Goal: Use online tool/utility: Utilize a website feature to perform a specific function

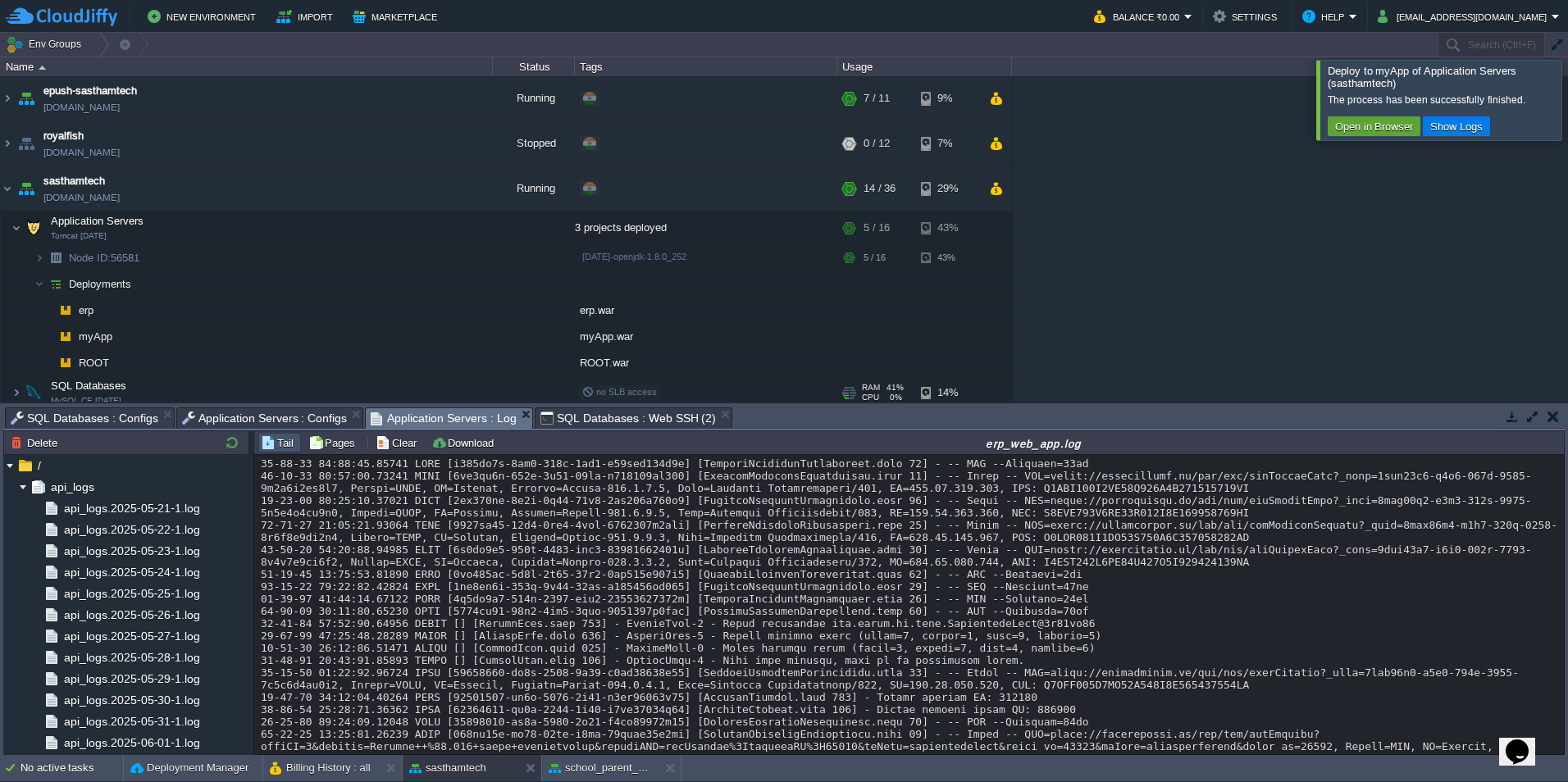
scroll to position [16121, 0]
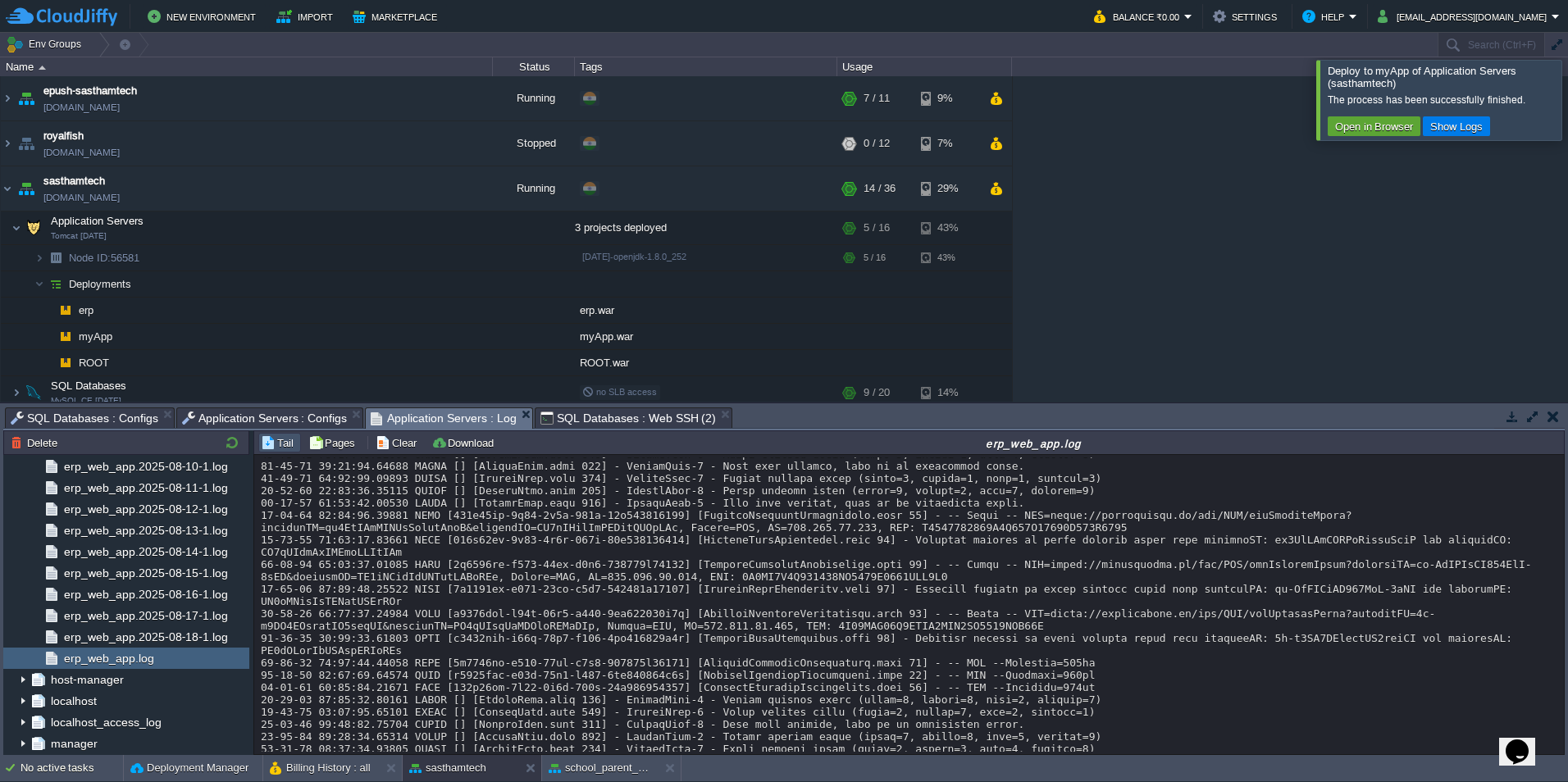
click at [39, 284] on img at bounding box center [39, 284] width 10 height 26
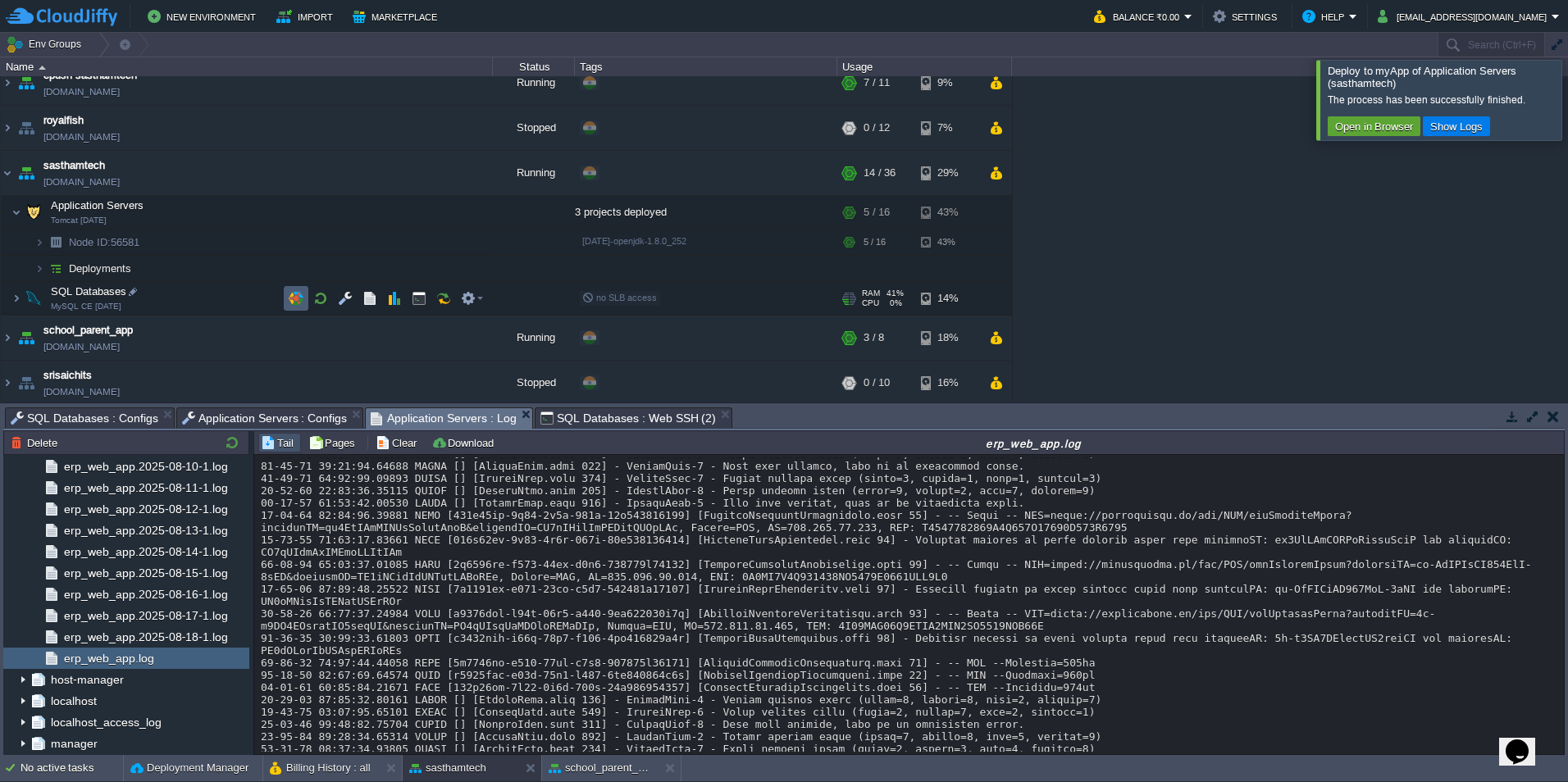
scroll to position [19, 0]
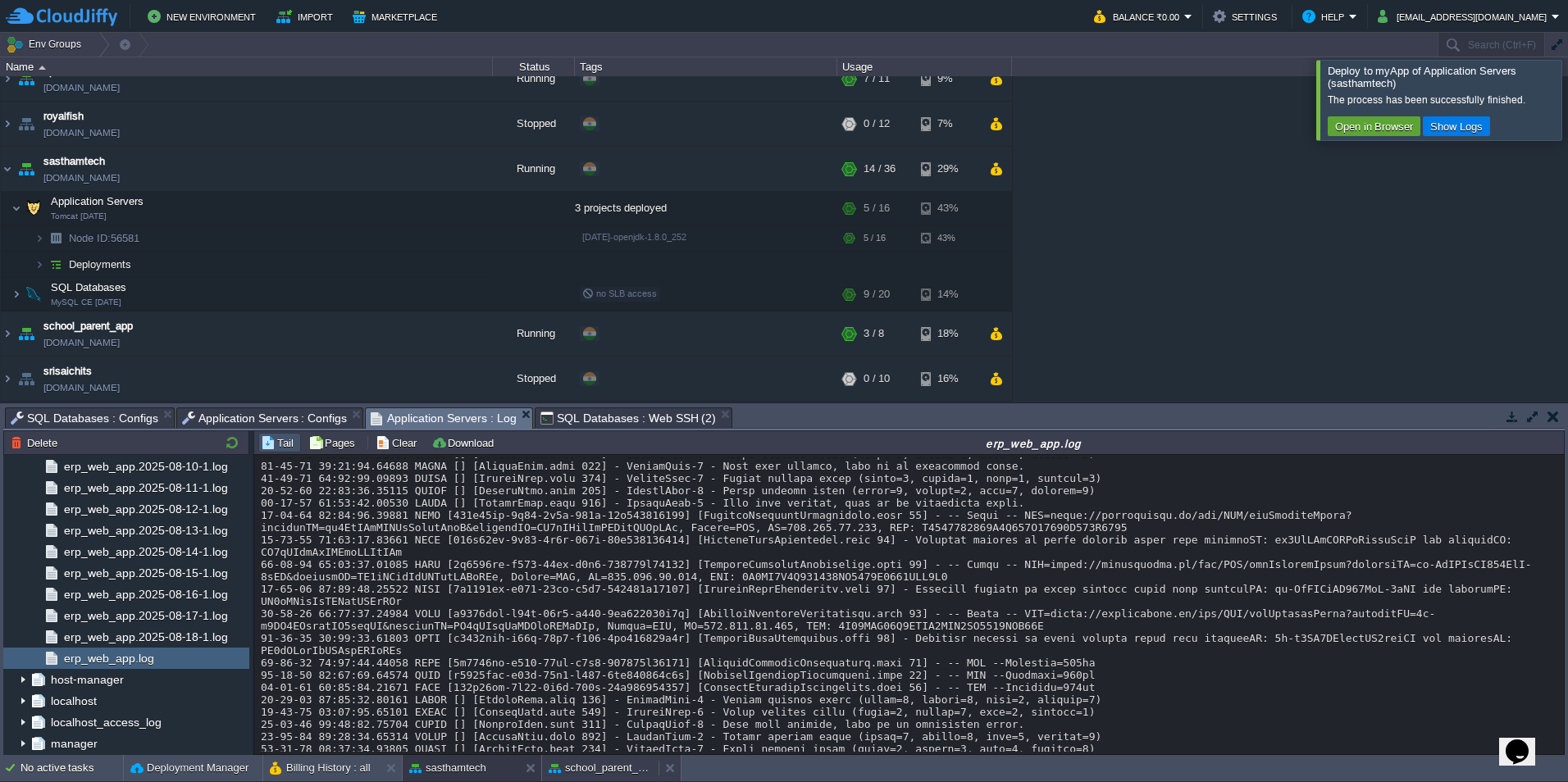
click at [605, 771] on button "school_parent_app" at bounding box center [600, 768] width 103 height 16
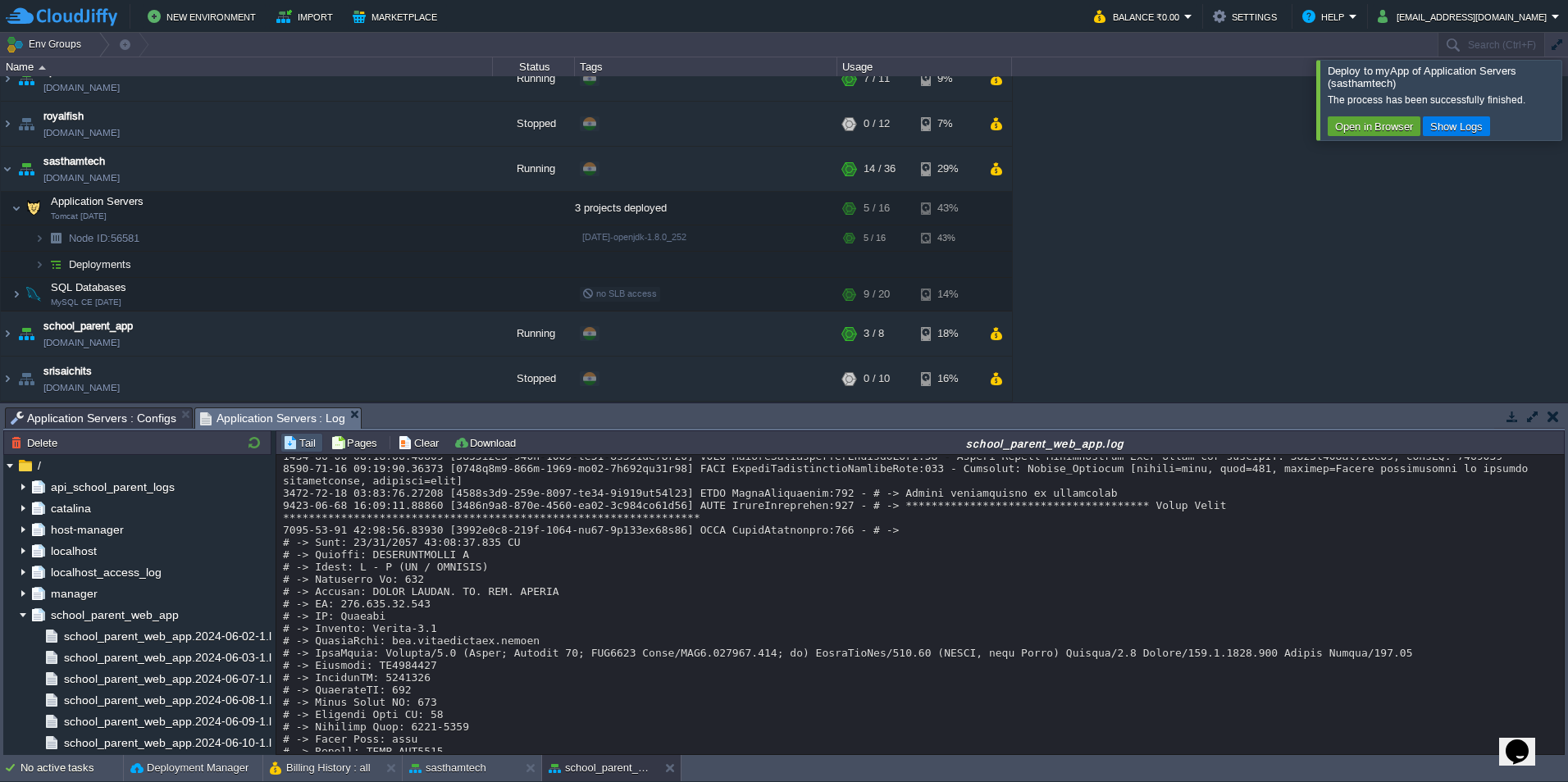
scroll to position [33242, 0]
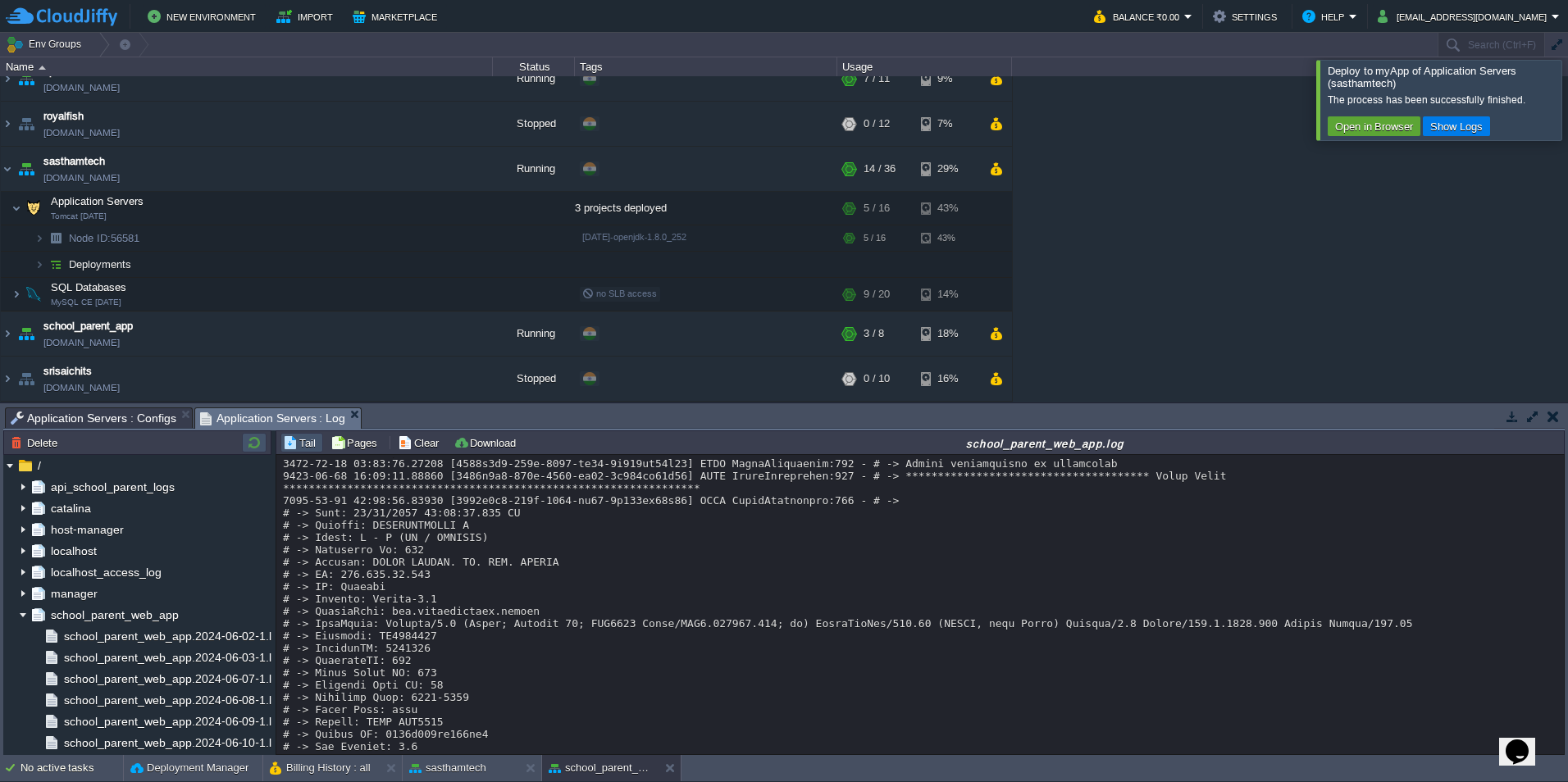
click at [257, 443] on button "button" at bounding box center [254, 442] width 19 height 15
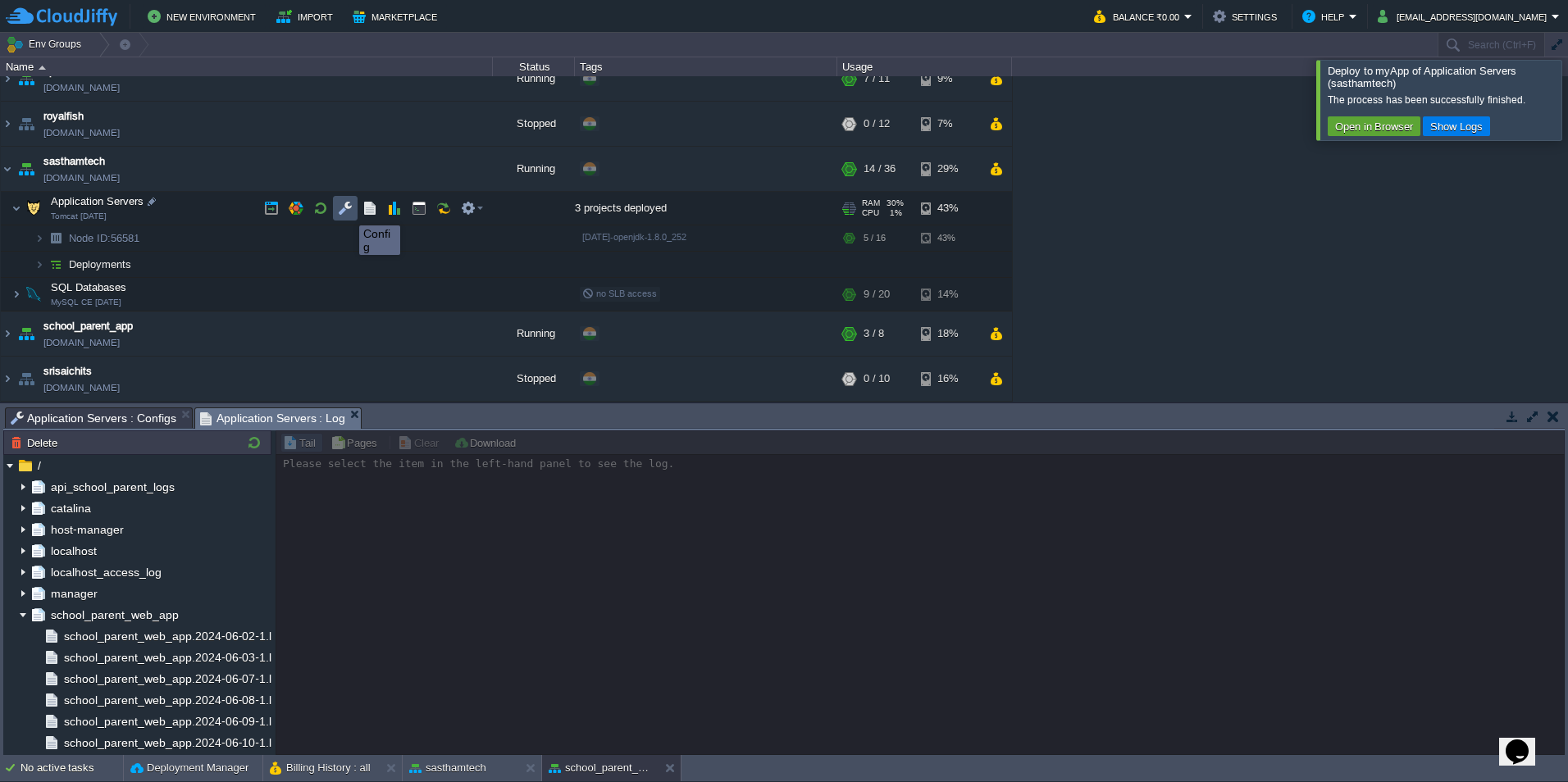
click at [347, 211] on button "button" at bounding box center [345, 208] width 15 height 15
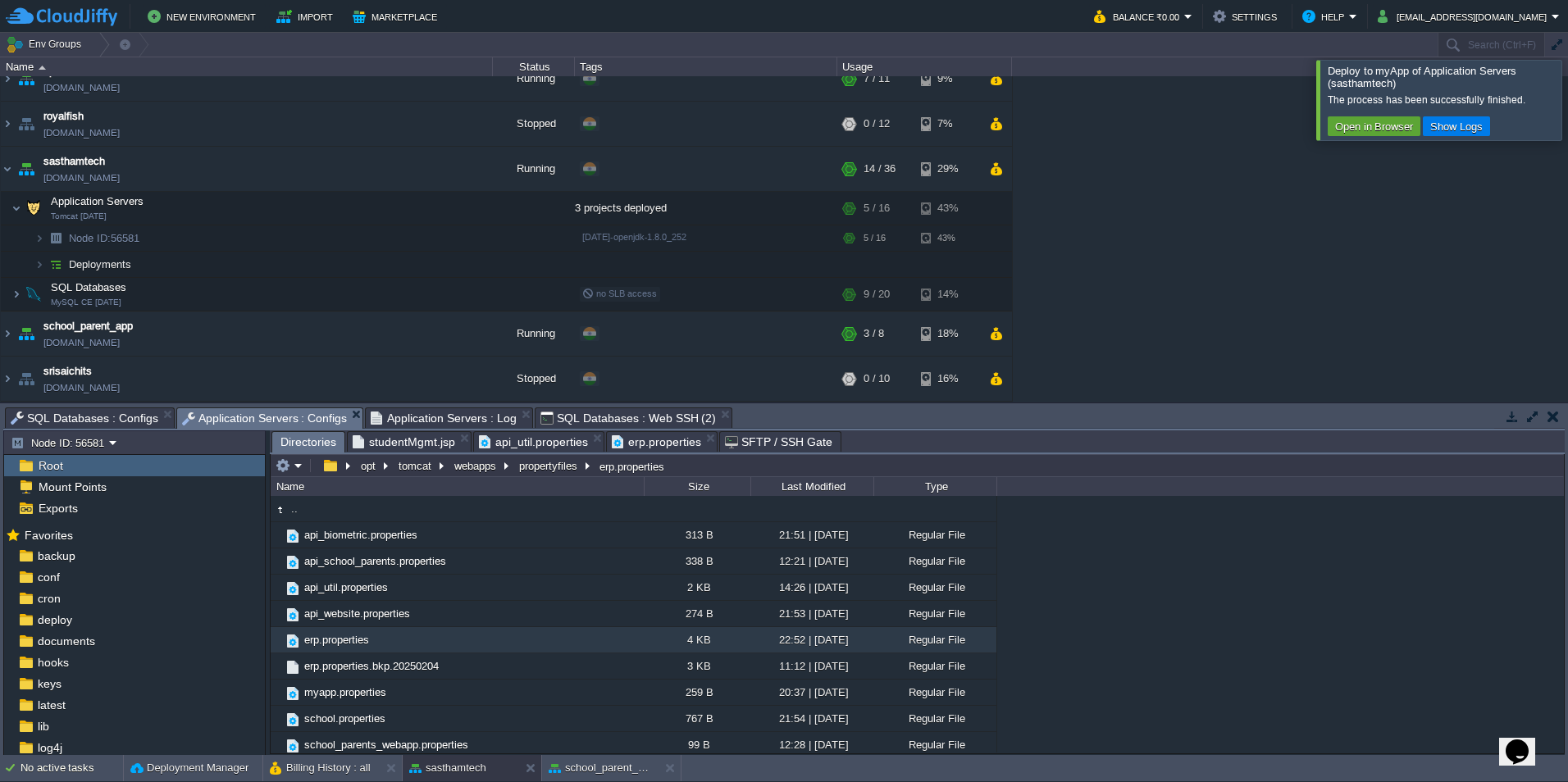
click at [301, 447] on span "Directories" at bounding box center [308, 442] width 56 height 20
click at [81, 594] on div "cron" at bounding box center [134, 598] width 261 height 21
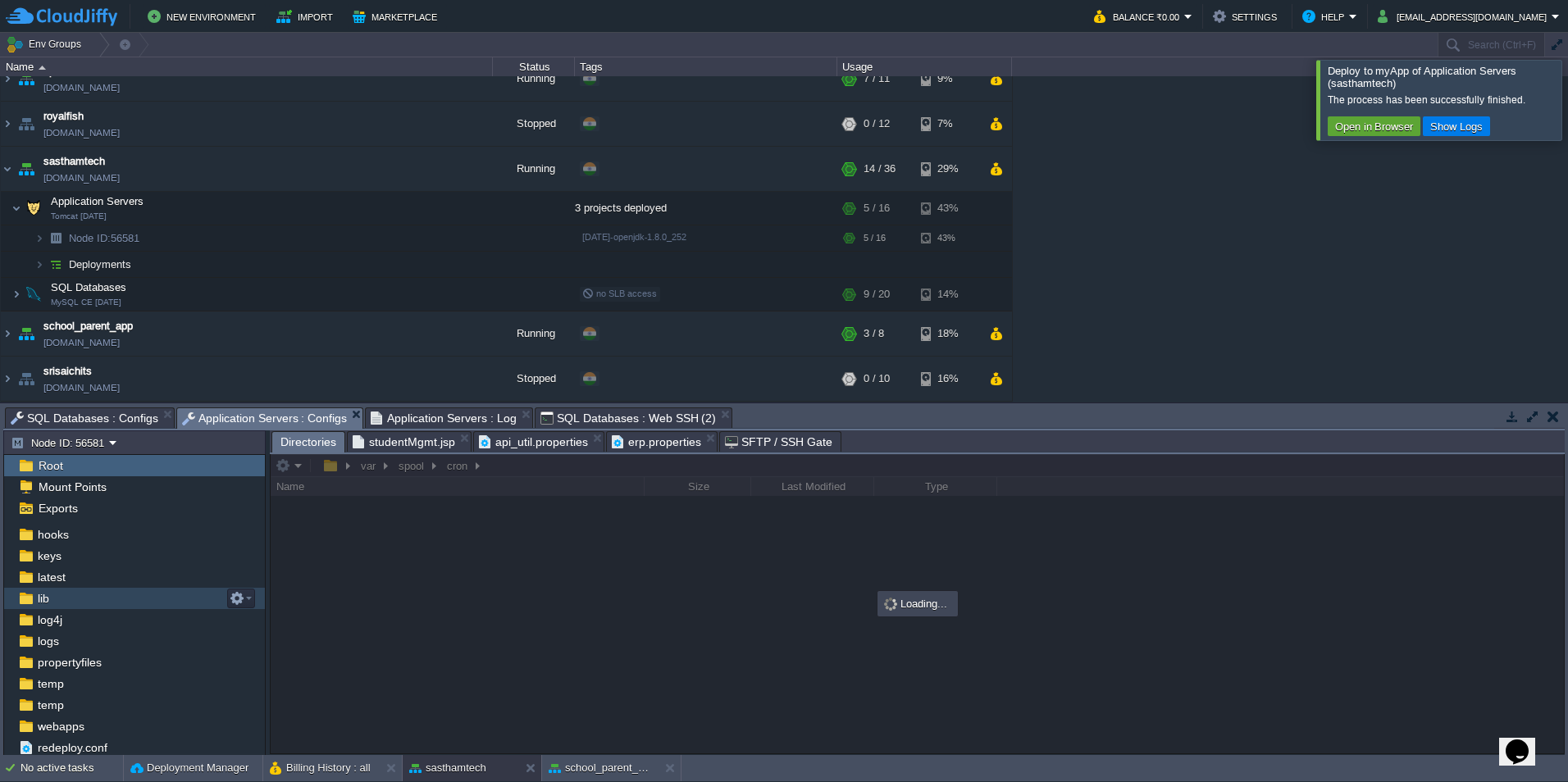
scroll to position [129, 0]
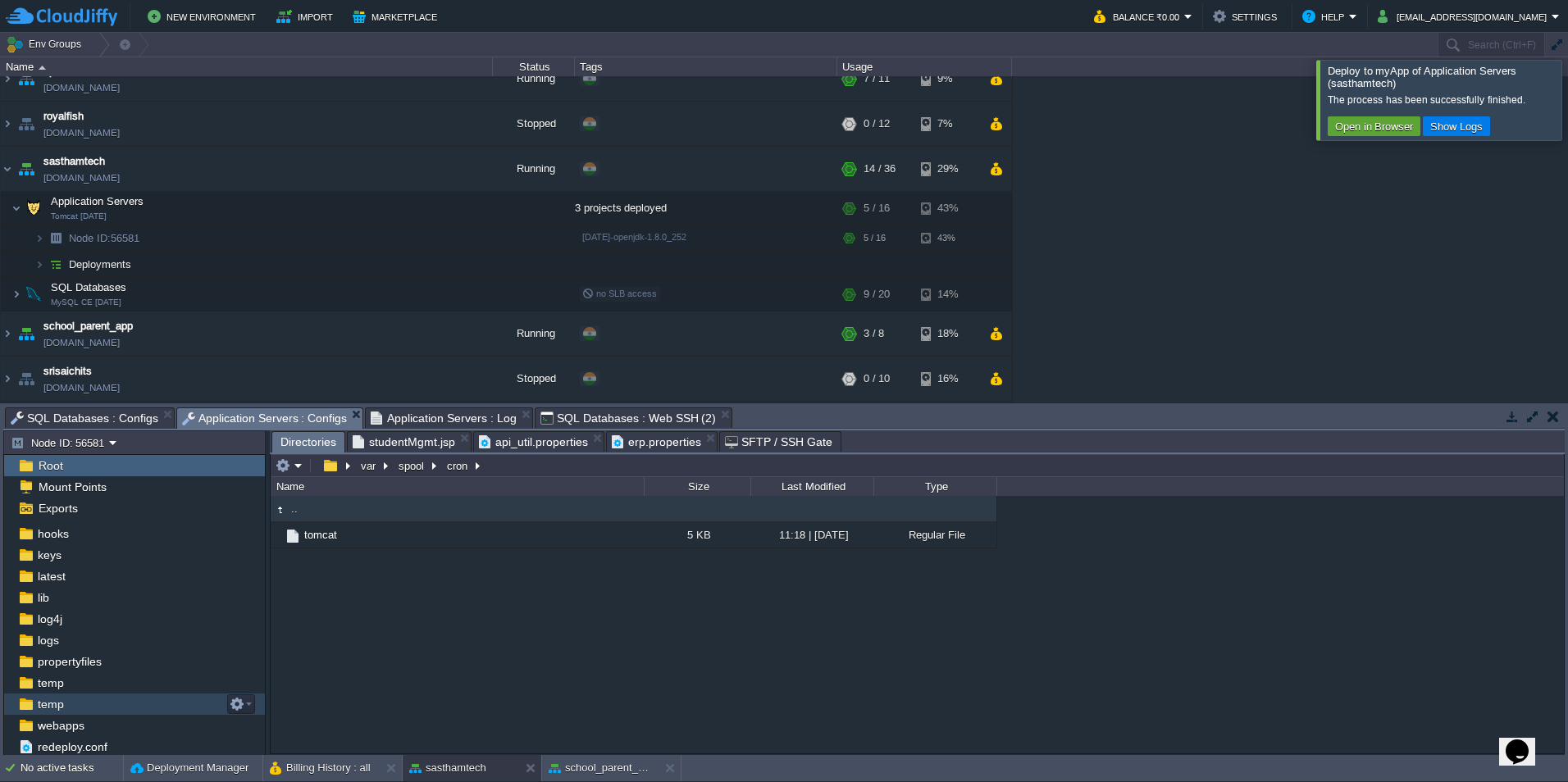
click at [88, 708] on div "temp" at bounding box center [134, 703] width 261 height 21
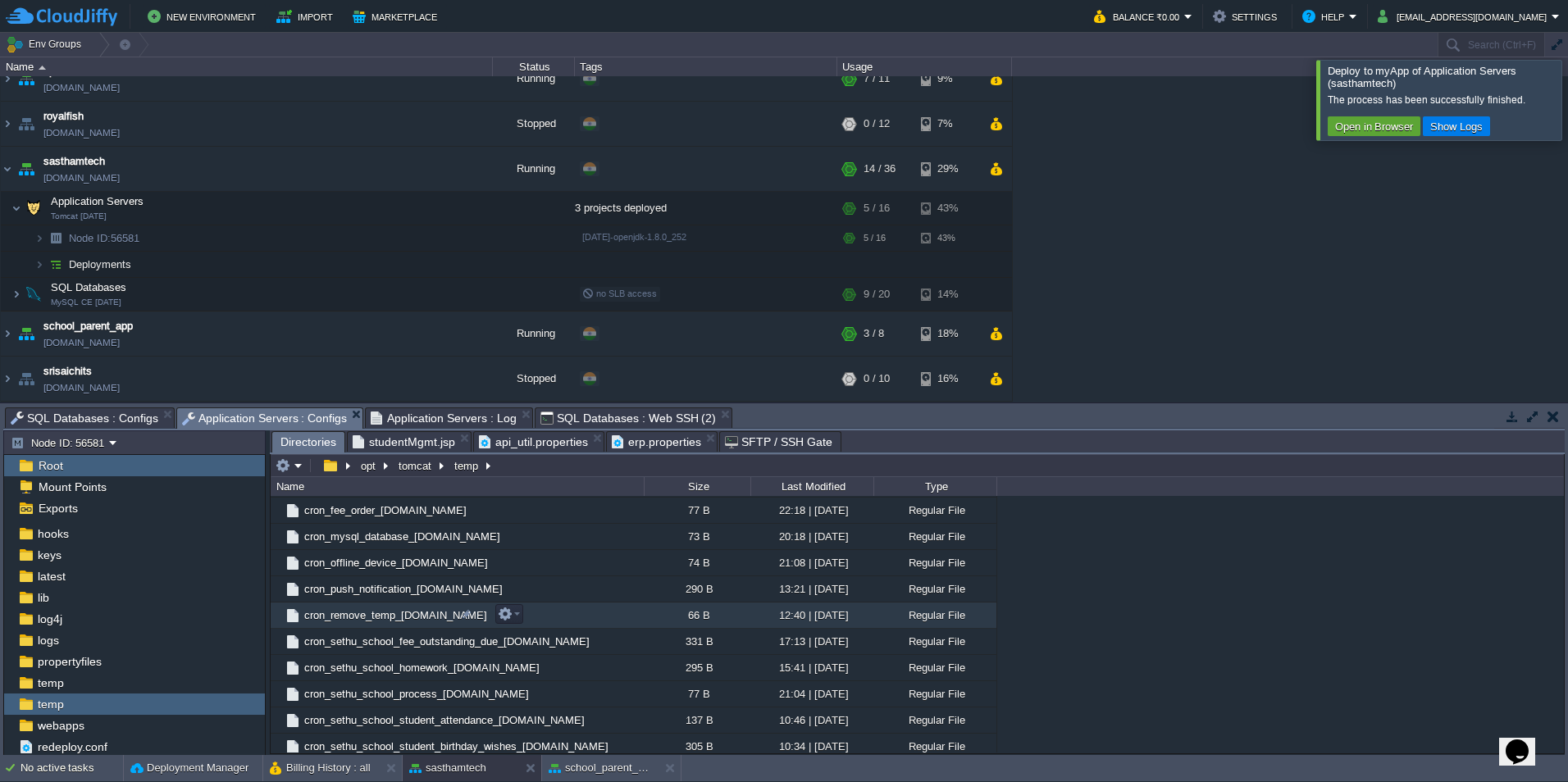
scroll to position [1476, 0]
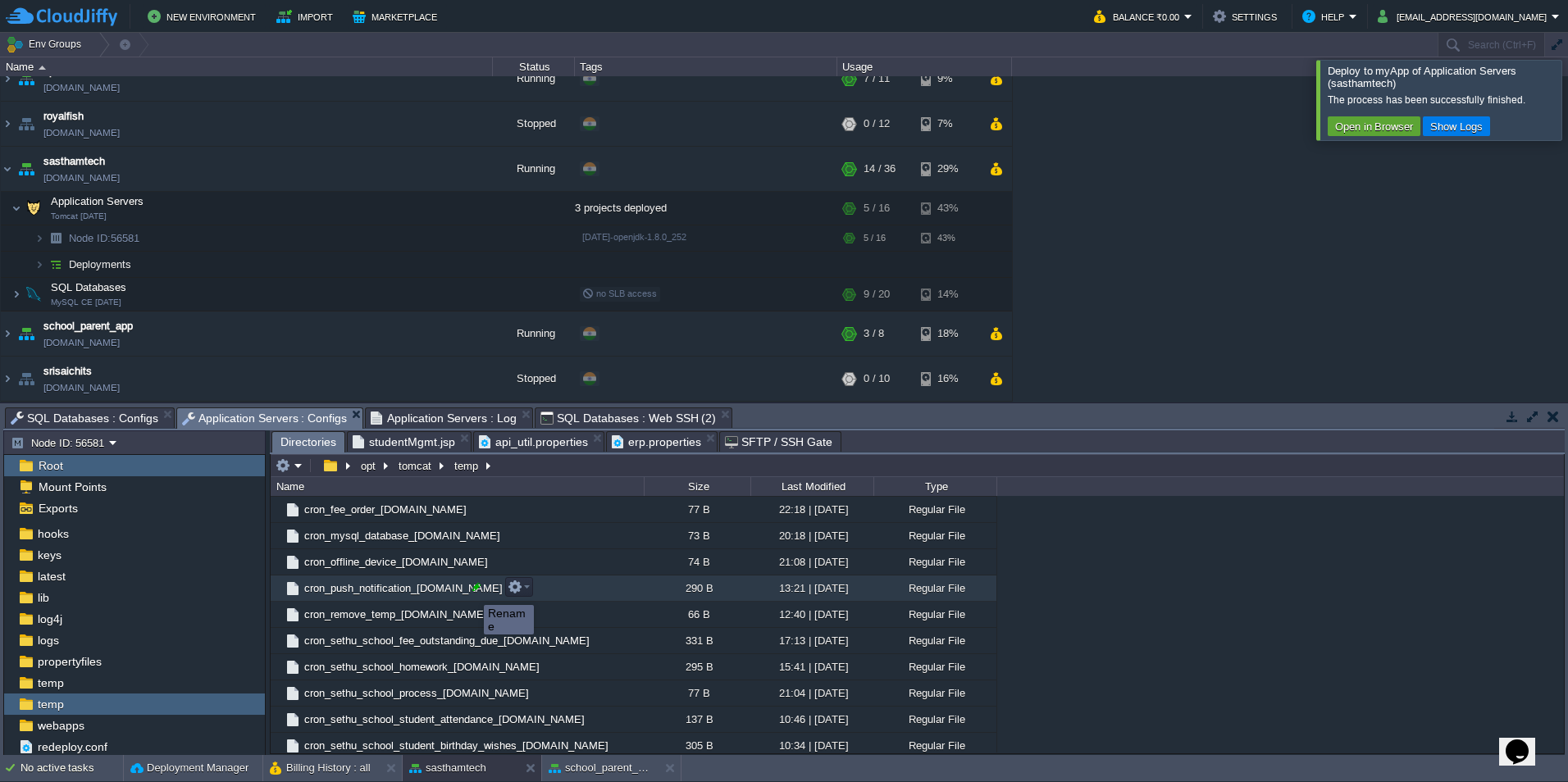
click at [472, 591] on div at bounding box center [476, 587] width 15 height 15
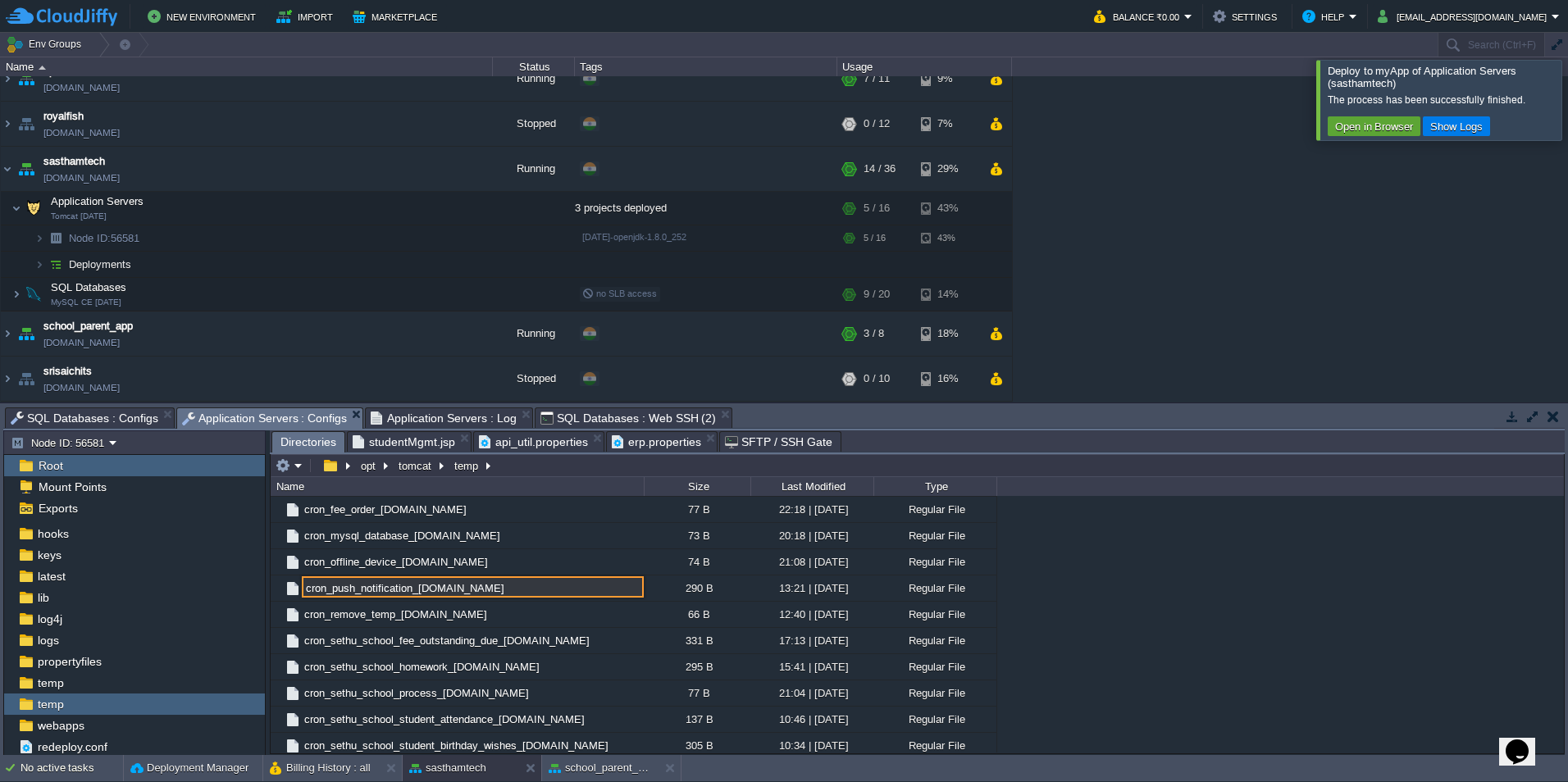
click at [416, 591] on input "cron_push_notification_[DOMAIN_NAME]" at bounding box center [473, 586] width 342 height 21
drag, startPoint x: 416, startPoint y: 591, endPoint x: 452, endPoint y: 587, distance: 36.2
click at [452, 587] on input "cron_push_notification_[DOMAIN_NAME]" at bounding box center [473, 586] width 342 height 21
type input "cron_push_notification_[DOMAIN_NAME]"
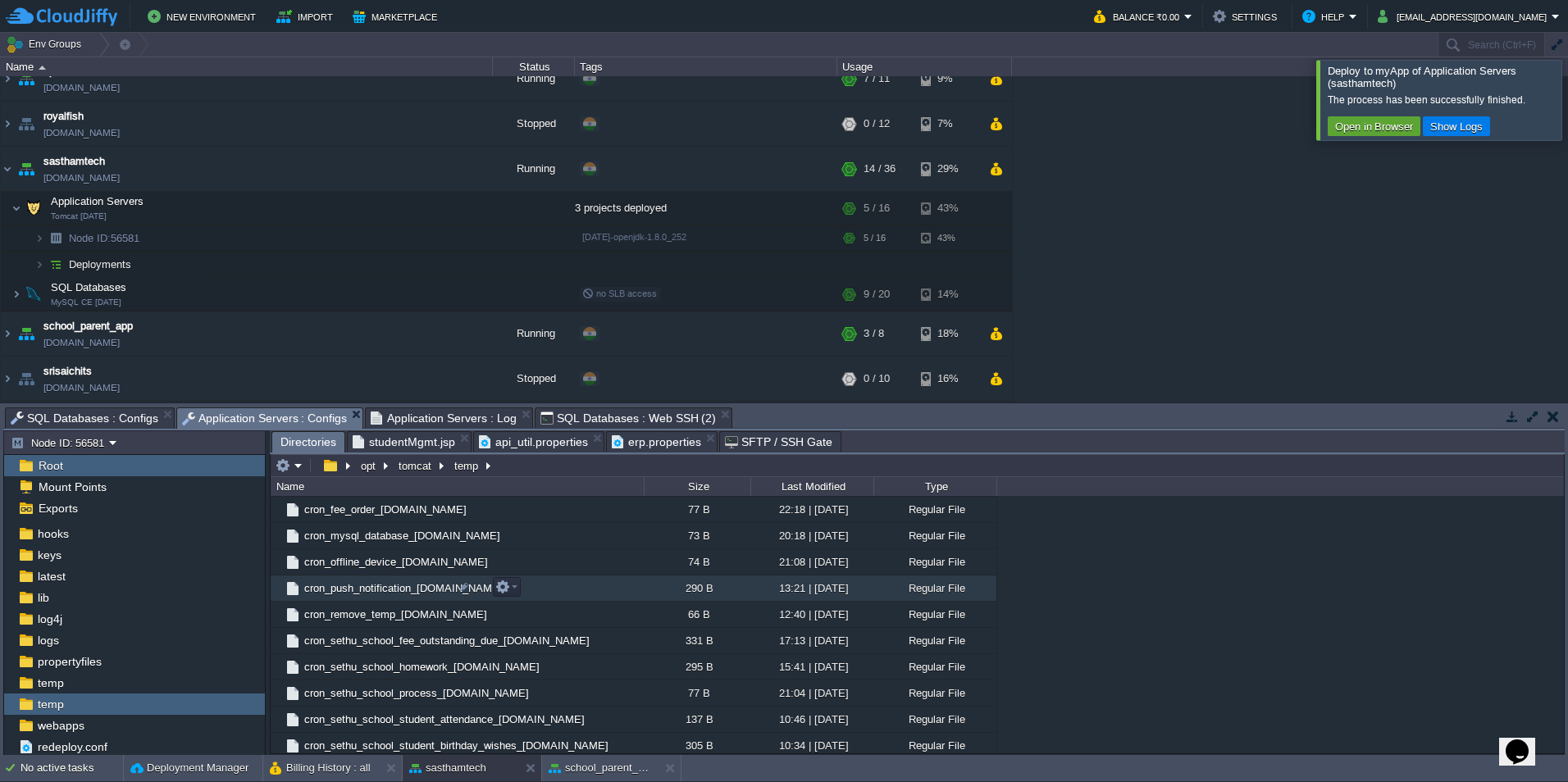
click at [539, 590] on td "cron_push_notification_[DOMAIN_NAME]" at bounding box center [456, 589] width 373 height 27
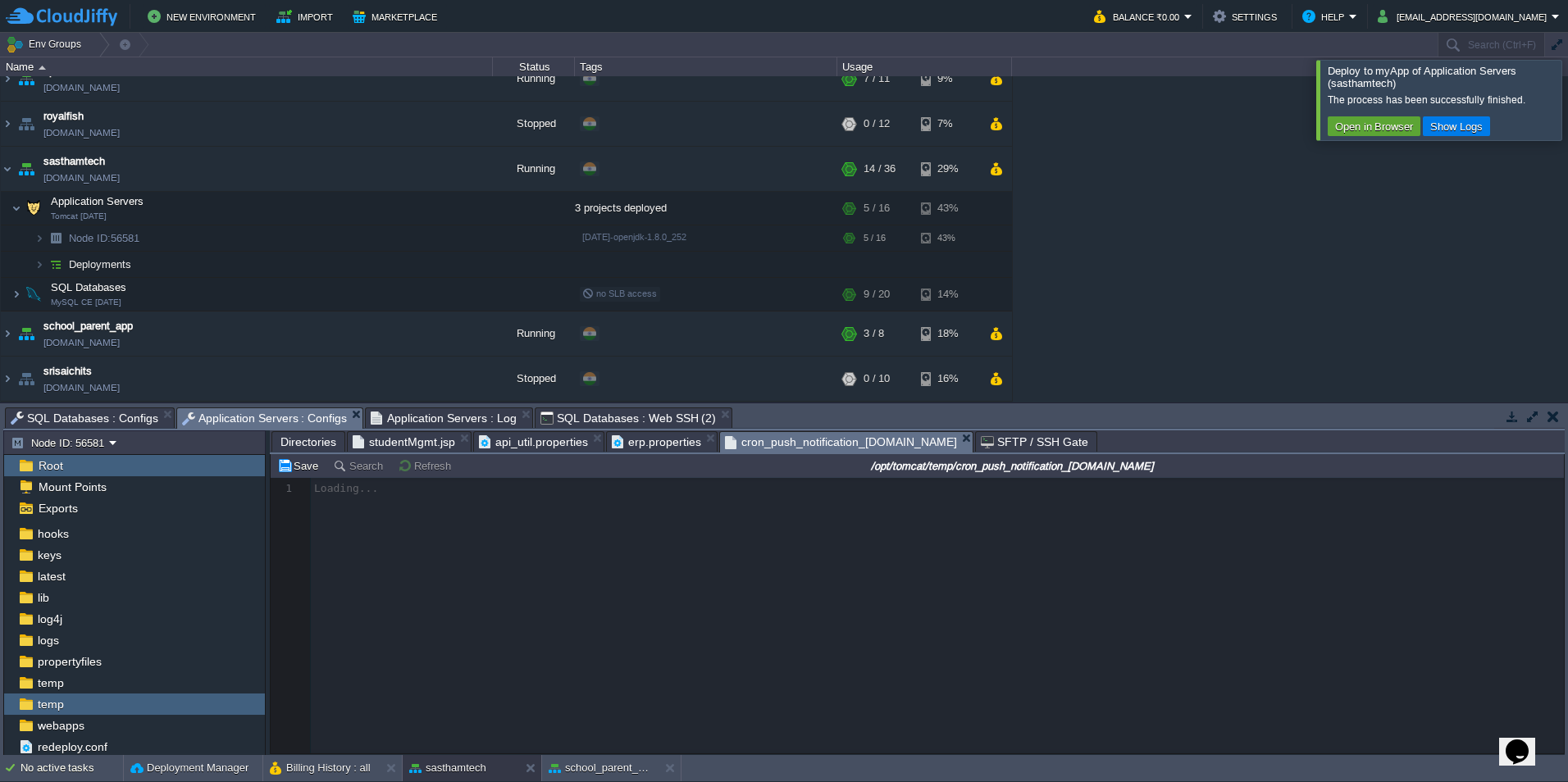
scroll to position [5, 0]
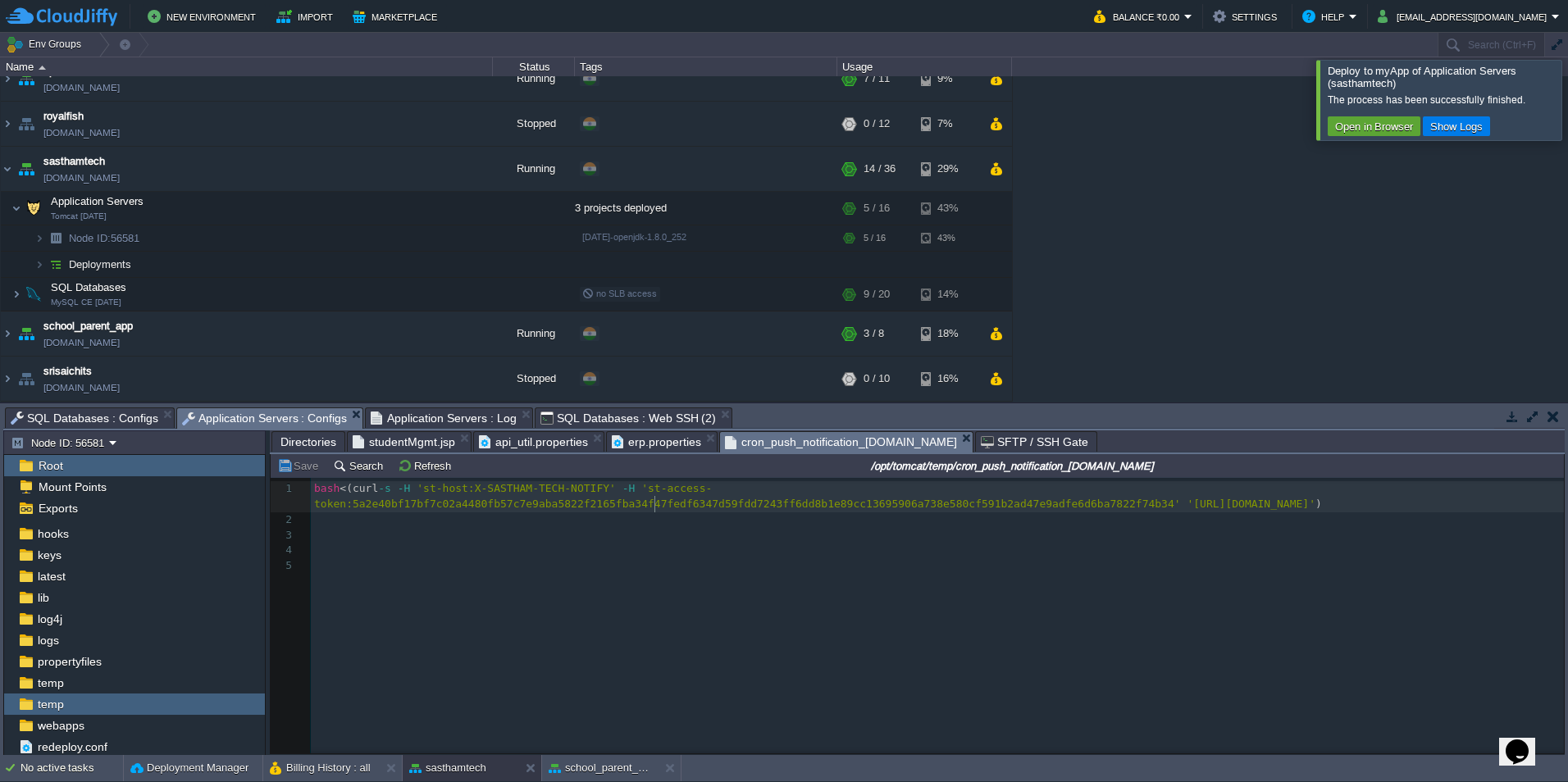
click at [1187, 503] on span "'[URL][DOMAIN_NAME]'" at bounding box center [1251, 504] width 129 height 12
type textarea "{"
type textarea "true"
type textarea "false"
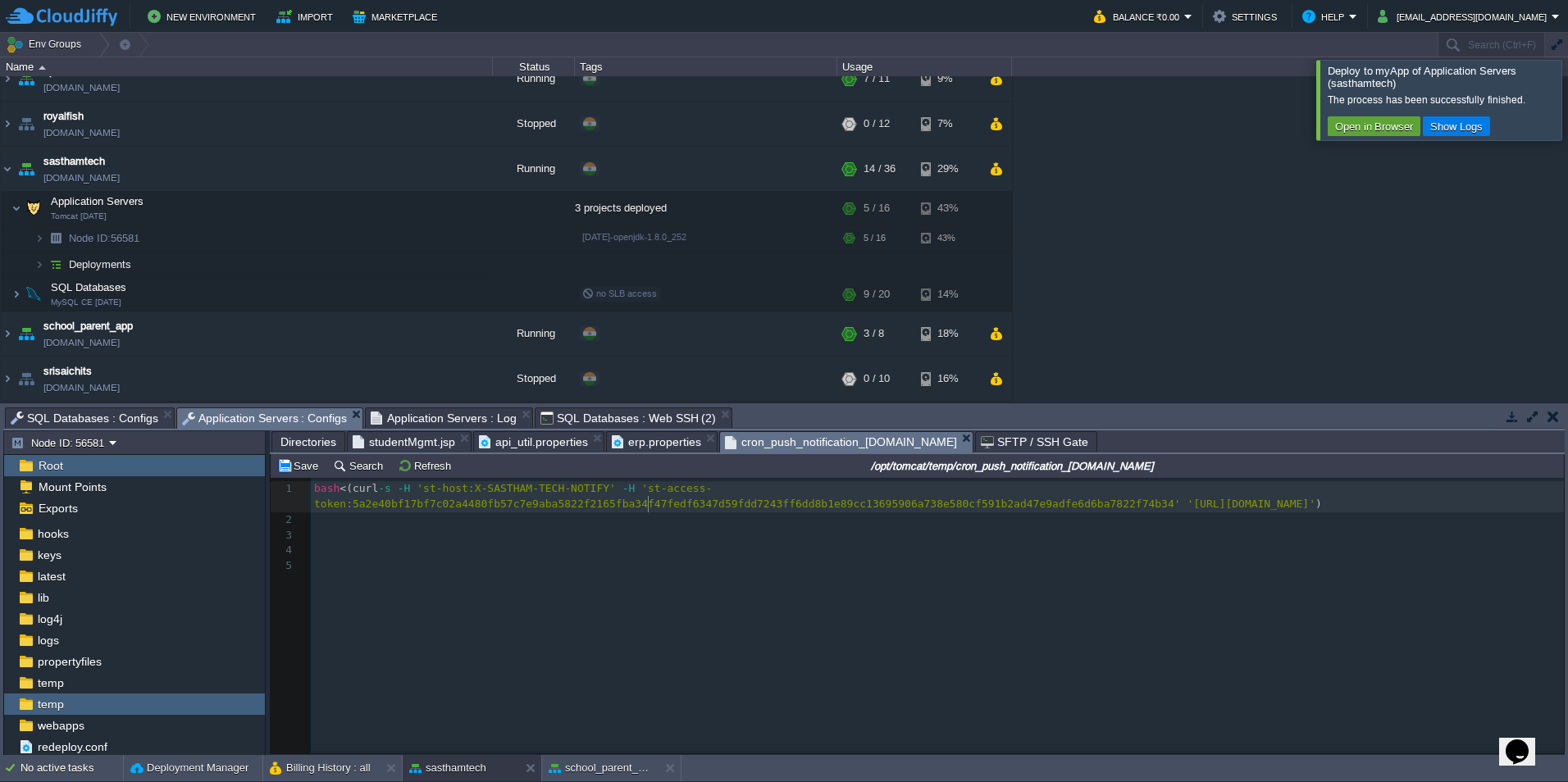
scroll to position [5, 28]
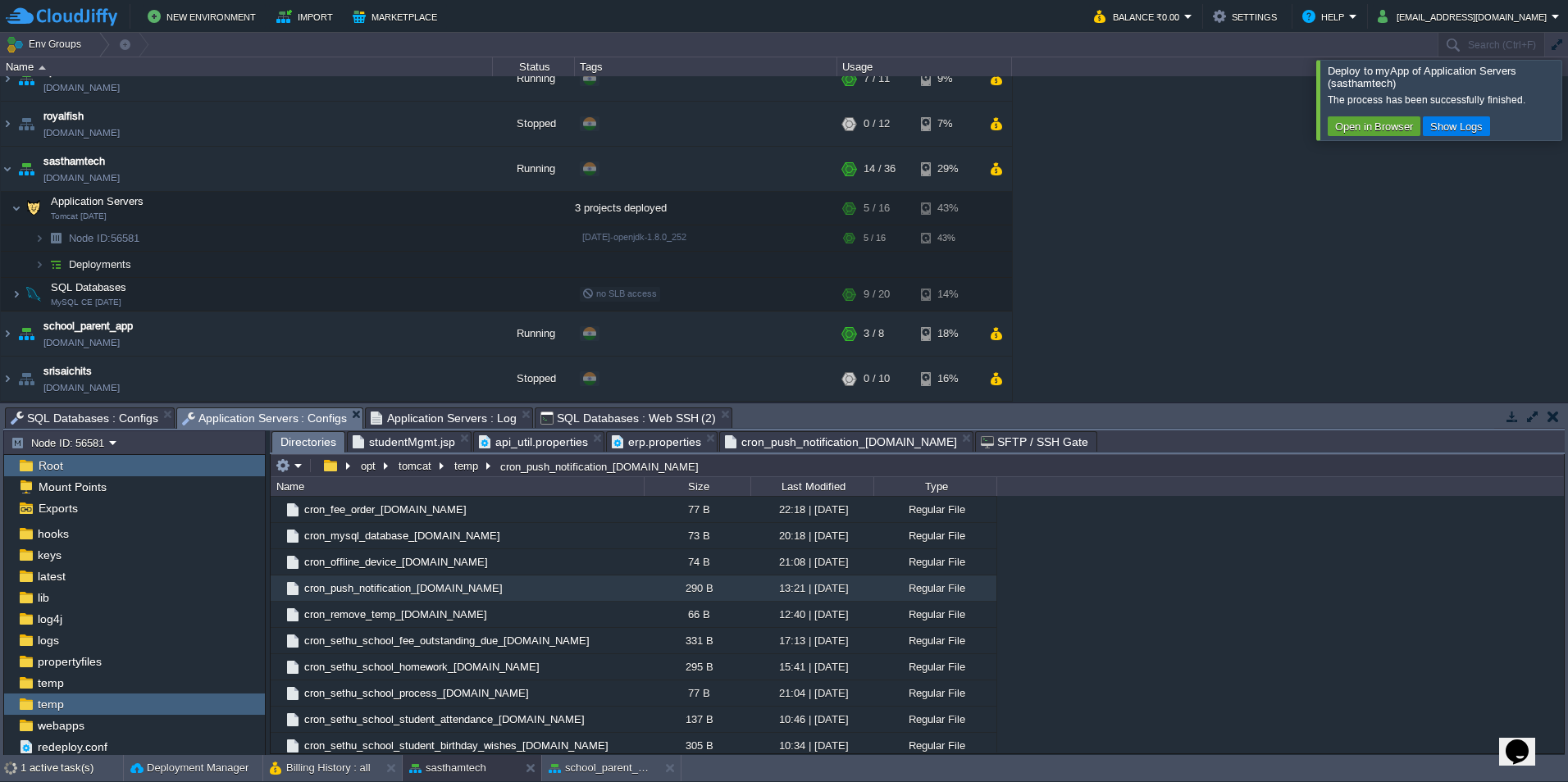
click at [310, 446] on span "Directories" at bounding box center [308, 442] width 56 height 20
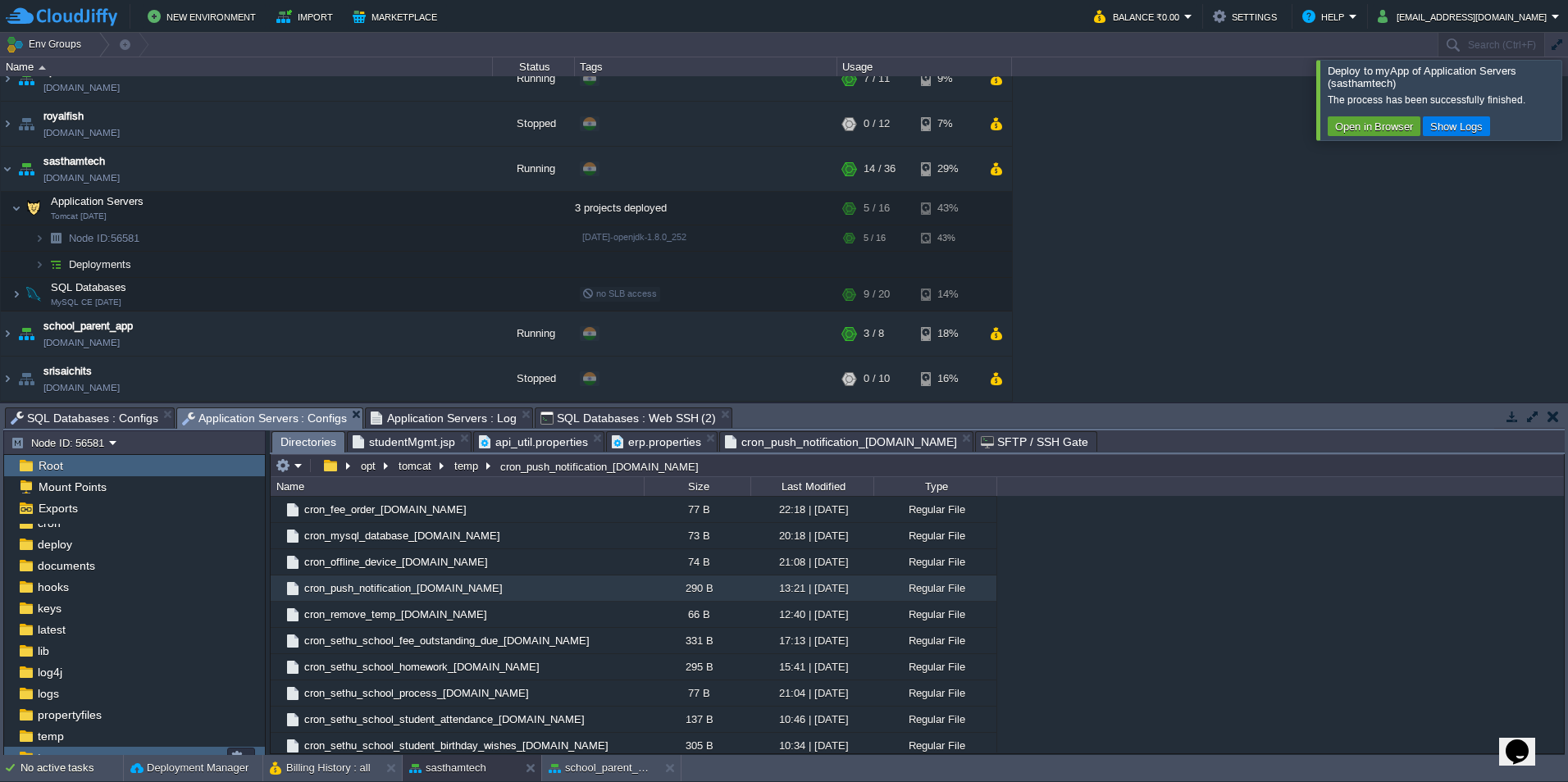
scroll to position [47, 0]
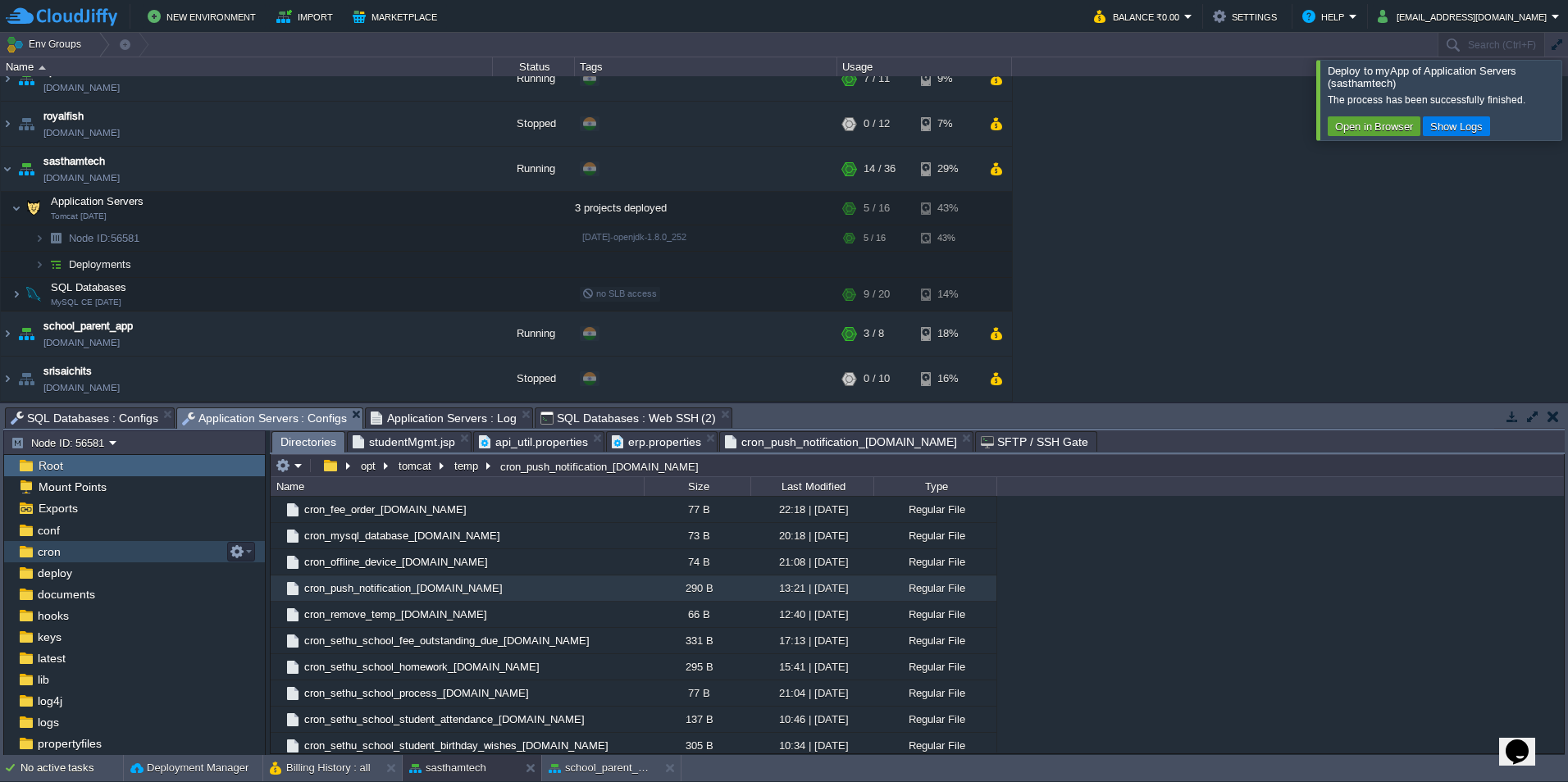
click at [73, 550] on div "cron" at bounding box center [134, 551] width 261 height 21
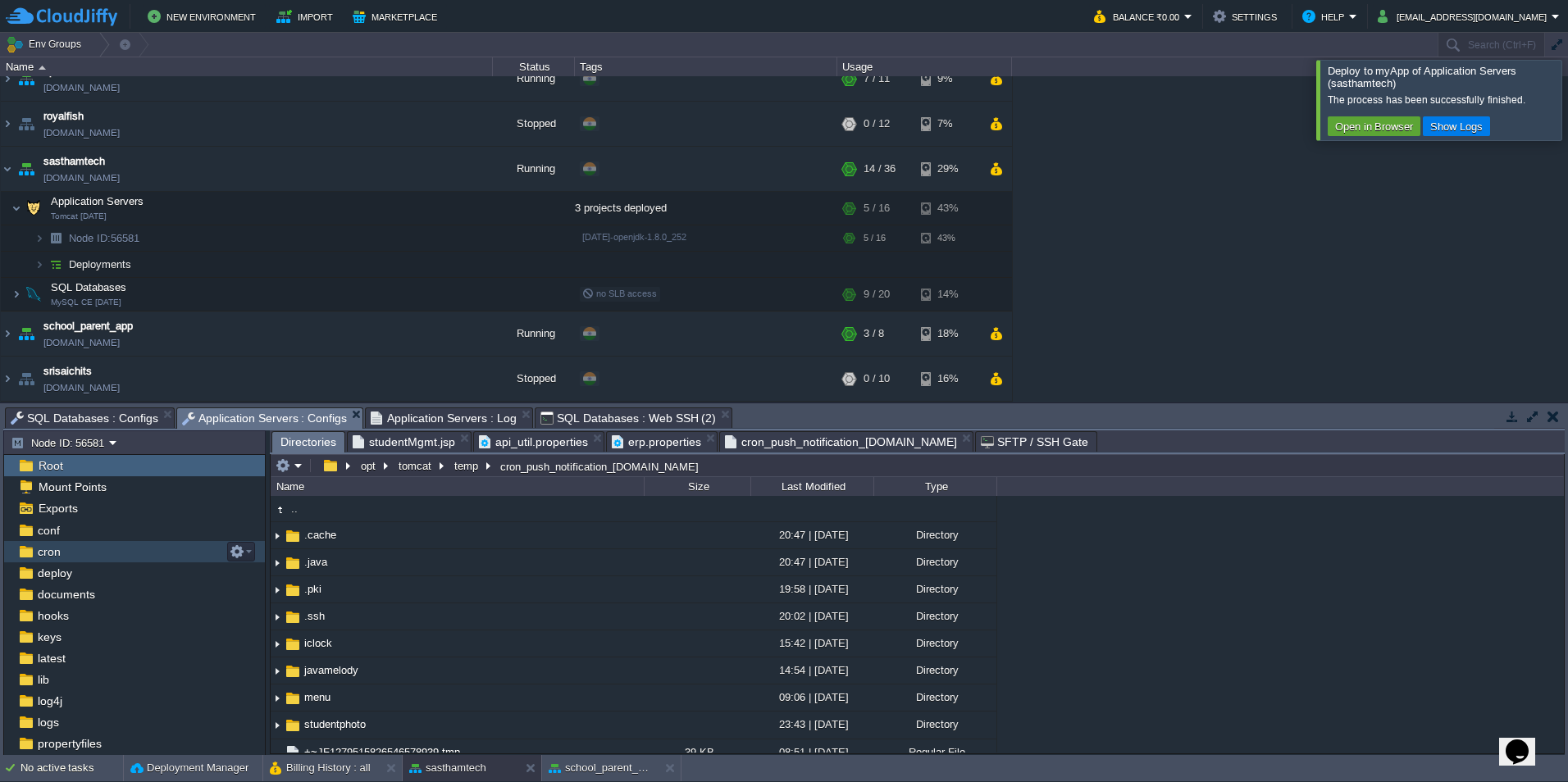
click at [73, 550] on div "cron" at bounding box center [134, 551] width 261 height 21
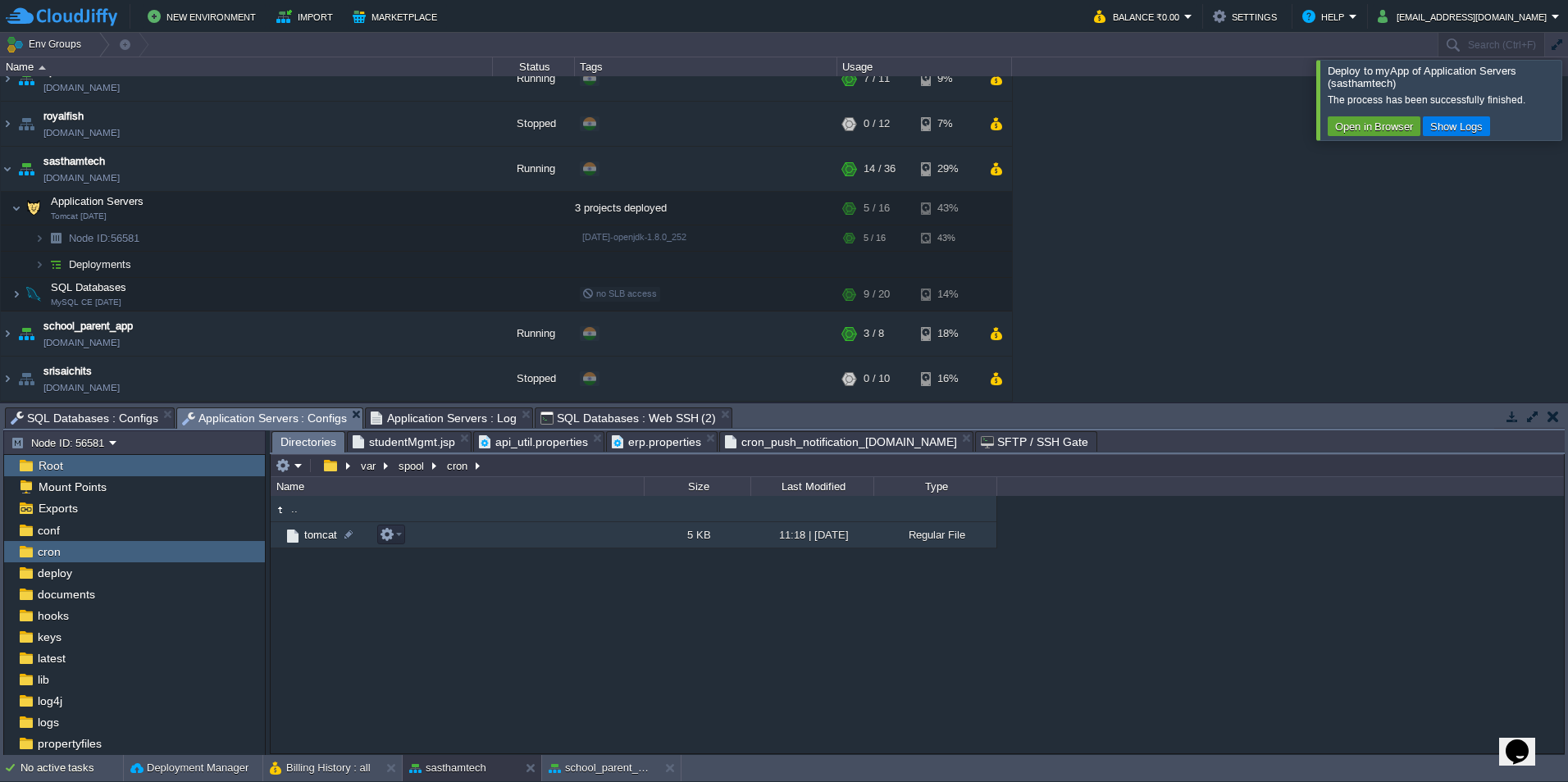
click at [520, 538] on td "tomcat" at bounding box center [456, 535] width 373 height 27
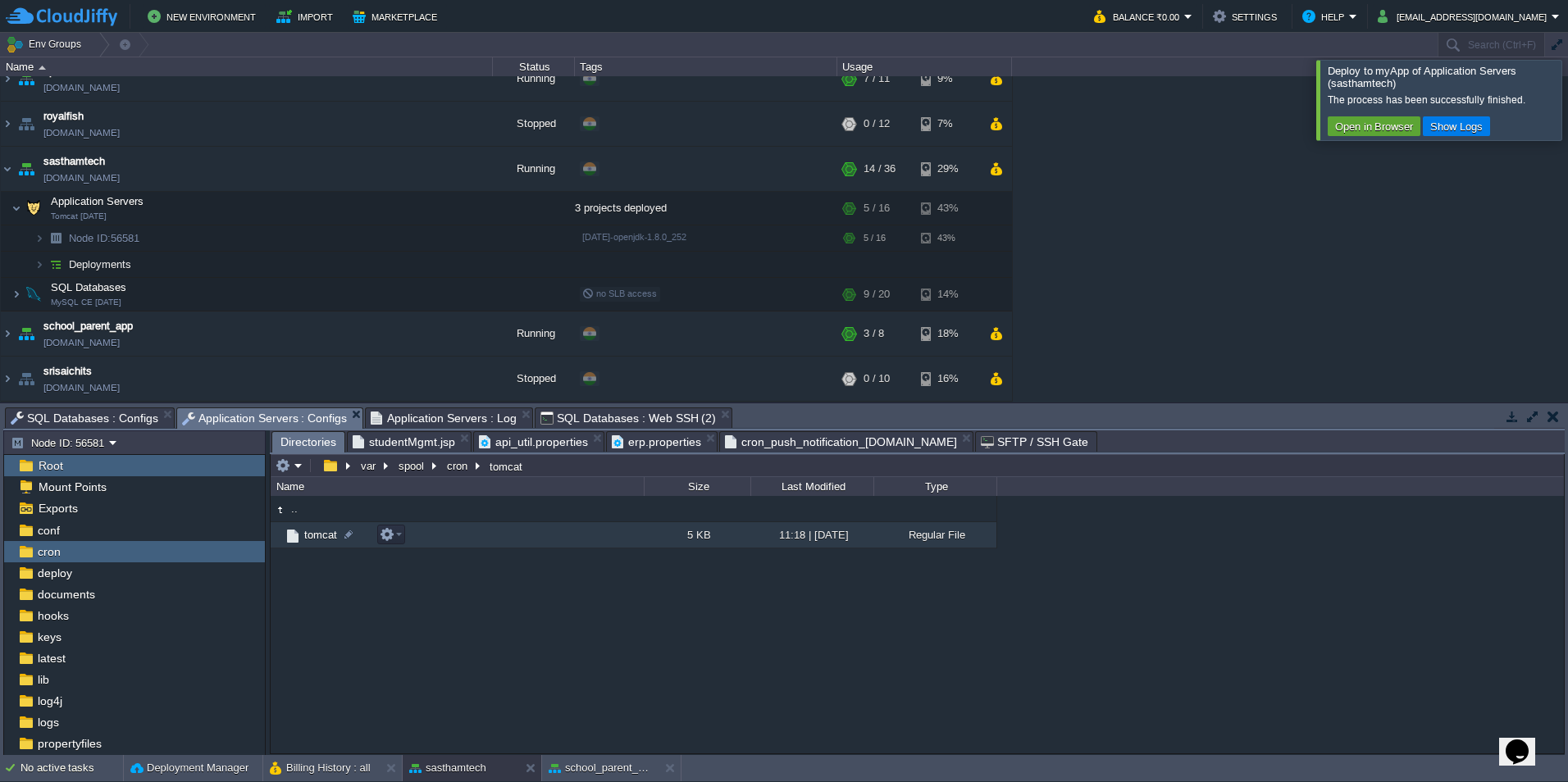
click at [520, 538] on td "tomcat" at bounding box center [456, 535] width 373 height 27
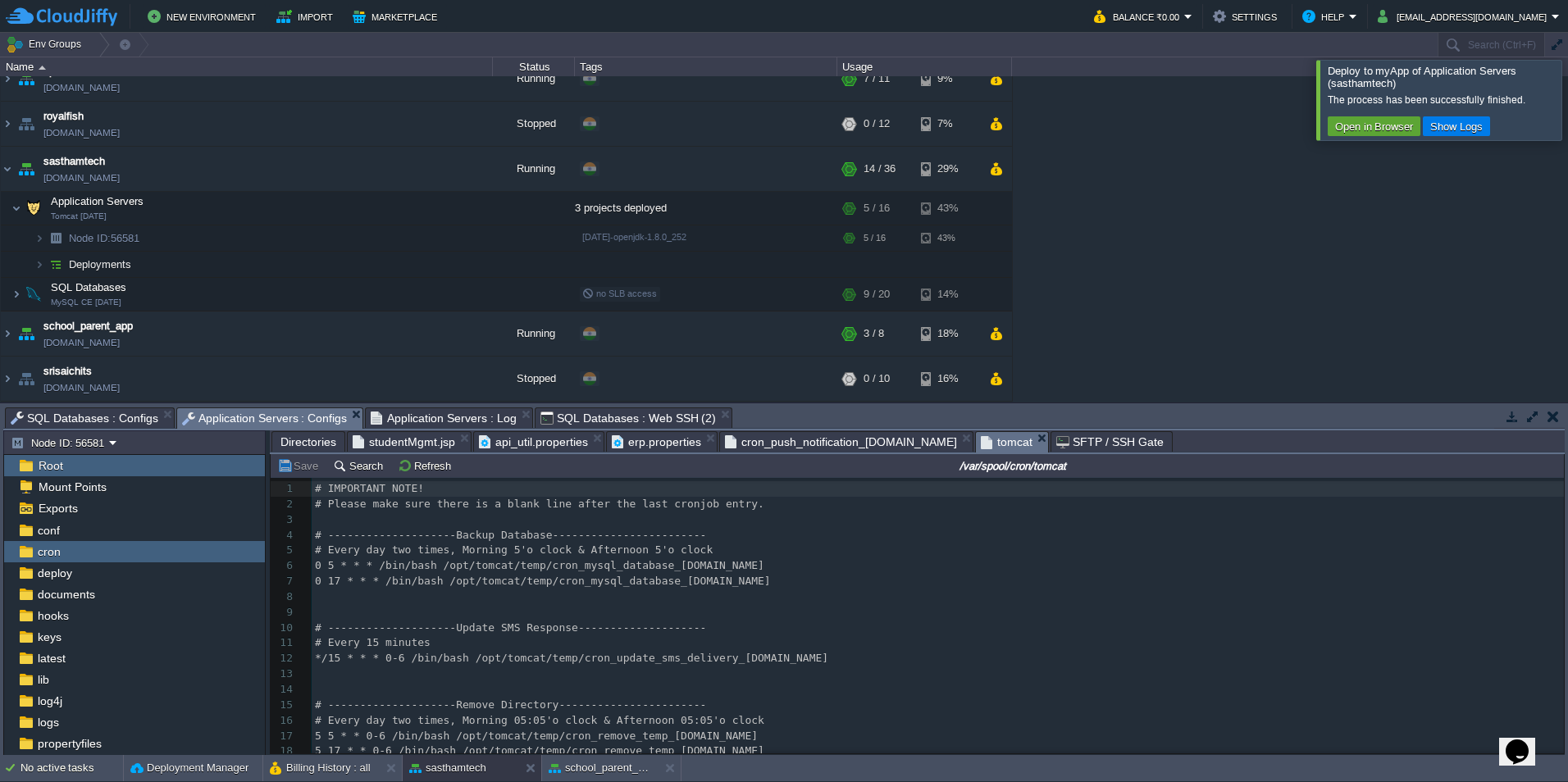
scroll to position [1477, 0]
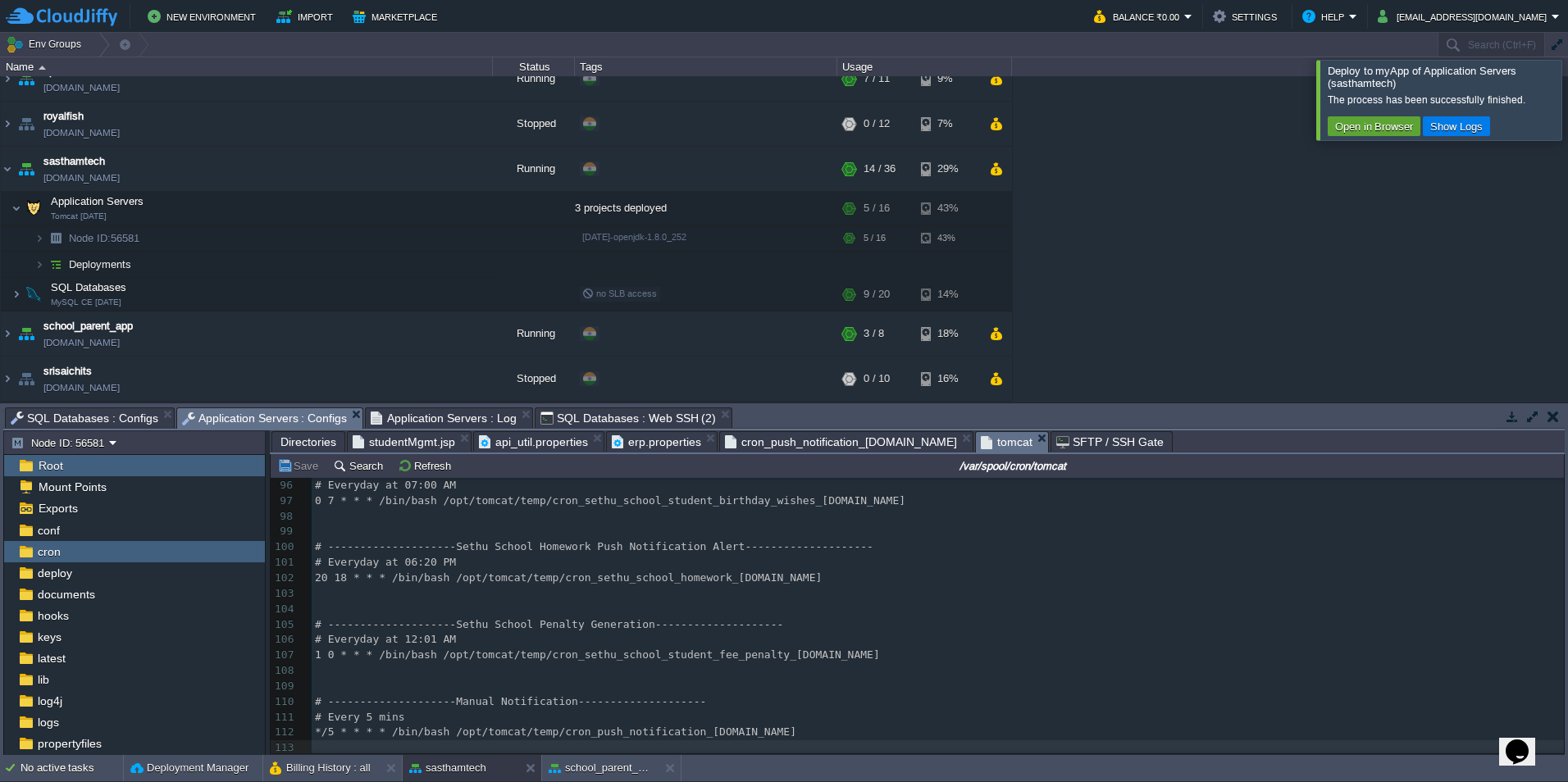
click at [618, 701] on span "# --------------------Manual Notification--------------------" at bounding box center [510, 701] width 391 height 12
type textarea "_manual"
drag, startPoint x: 681, startPoint y: 726, endPoint x: 717, endPoint y: 726, distance: 36.0
type textarea "send"
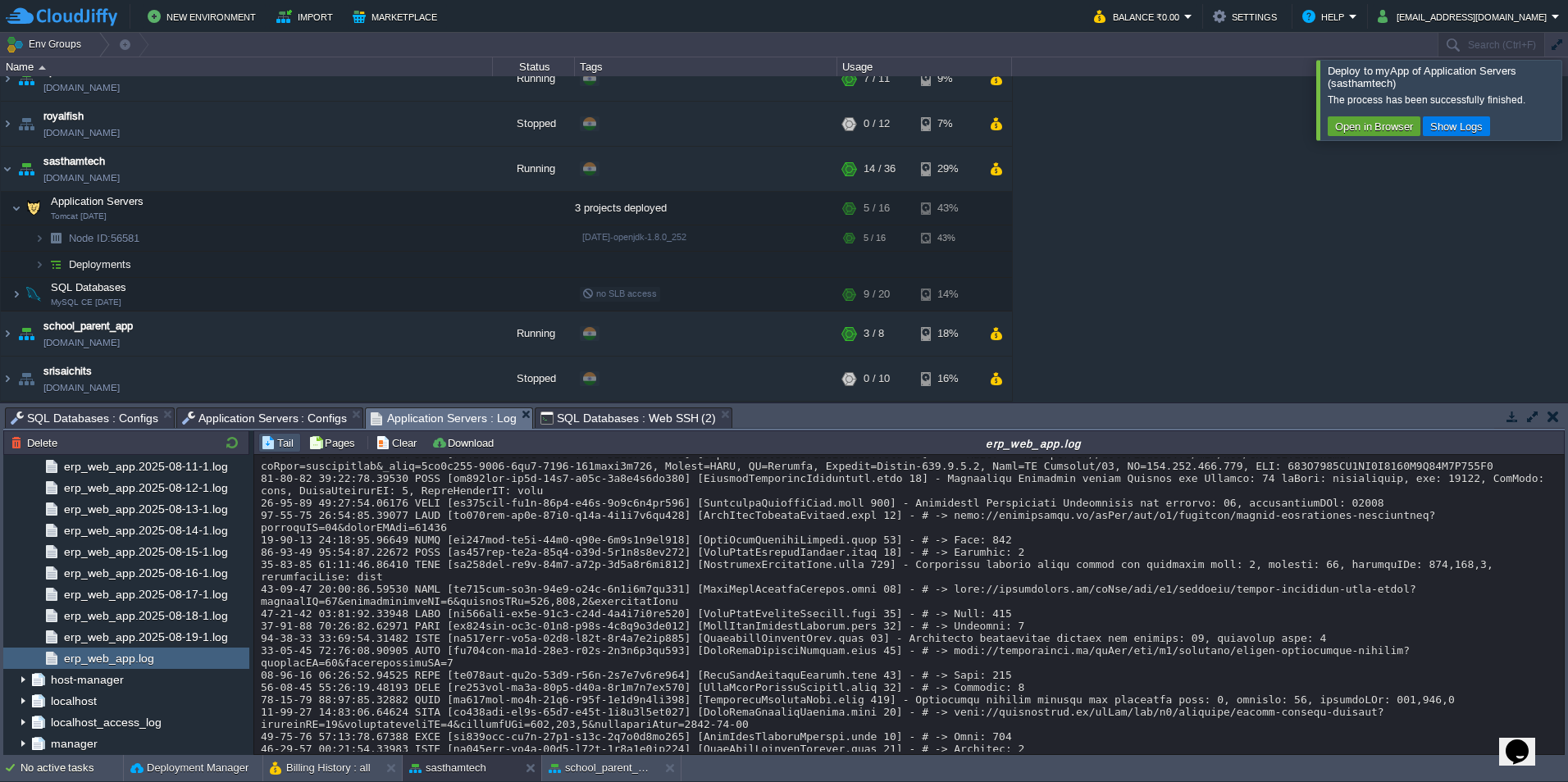
click at [407, 419] on span "Application Servers : Log" at bounding box center [443, 418] width 146 height 20
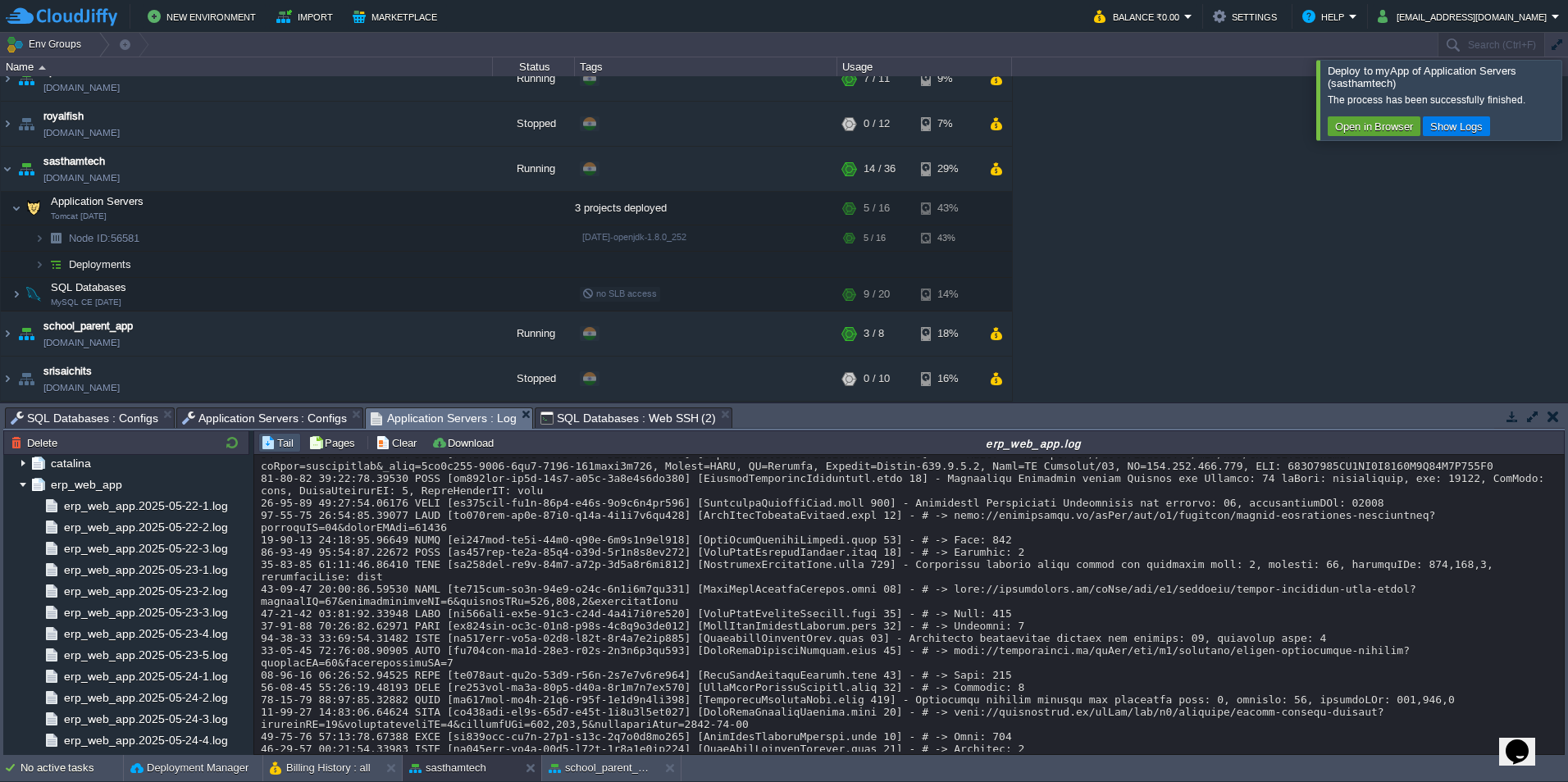
scroll to position [0, 0]
click at [24, 490] on img at bounding box center [23, 486] width 13 height 21
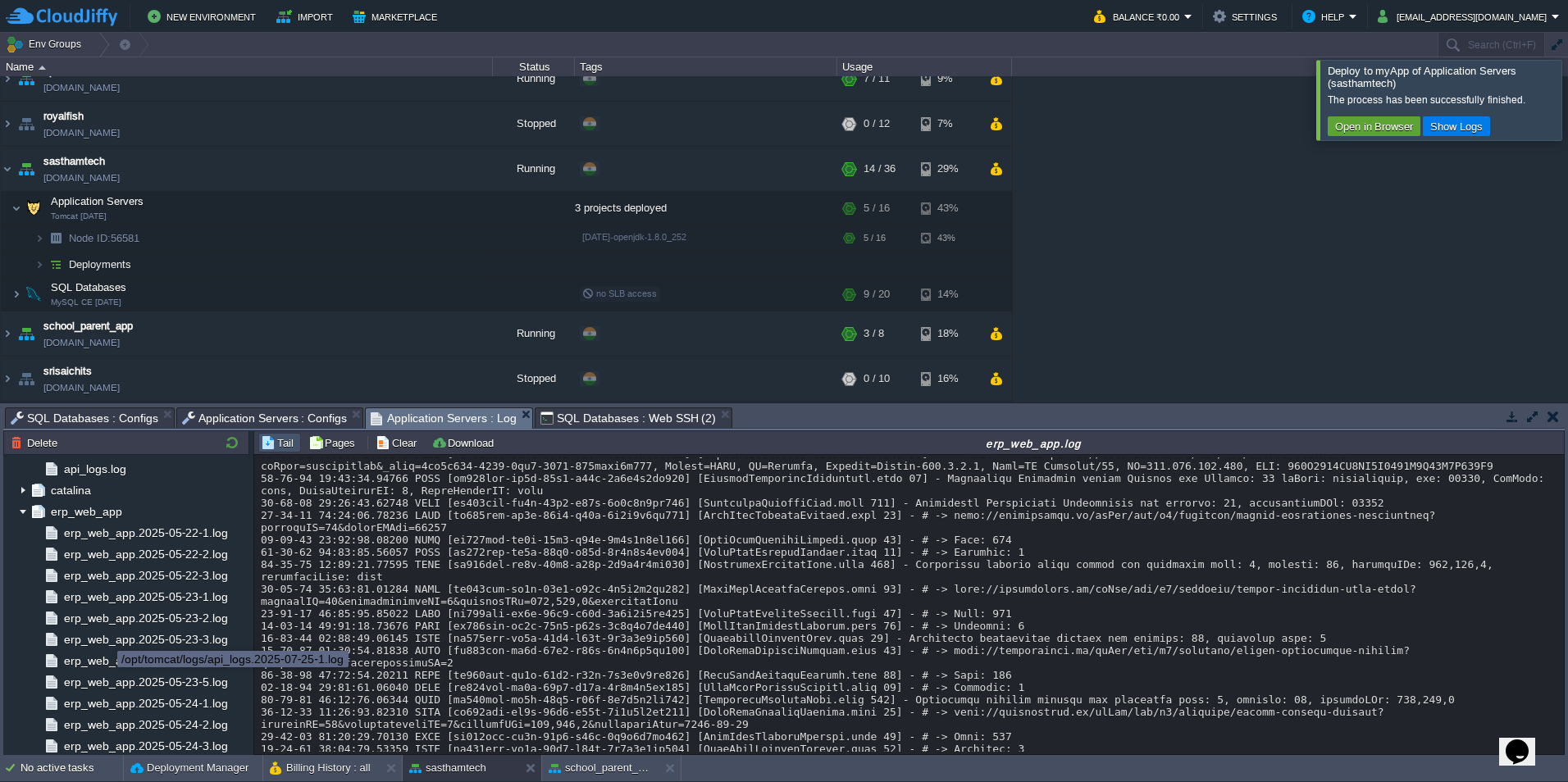
scroll to position [1885, 0]
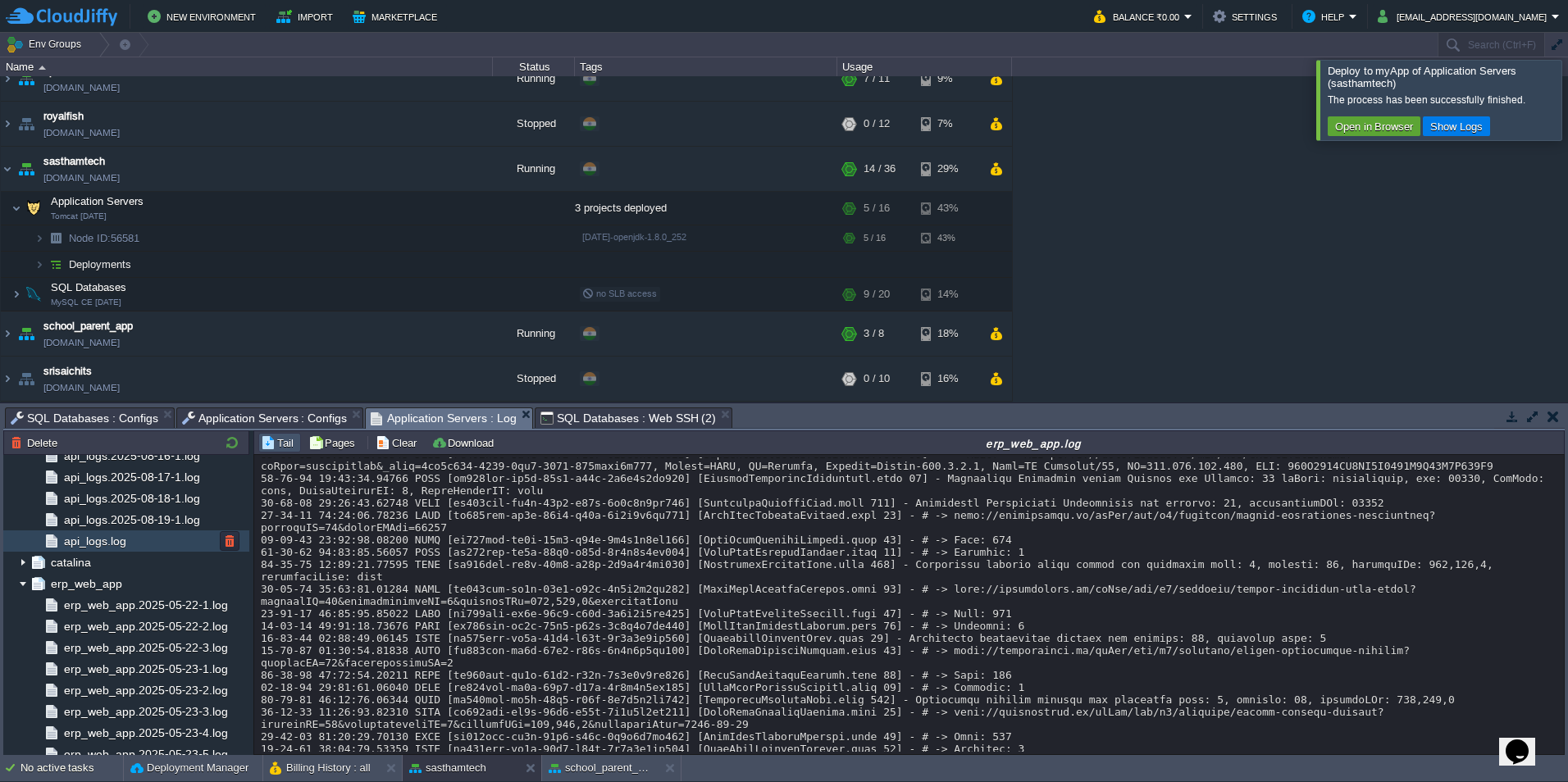
click at [99, 545] on span "api_logs.log" at bounding box center [94, 541] width 68 height 15
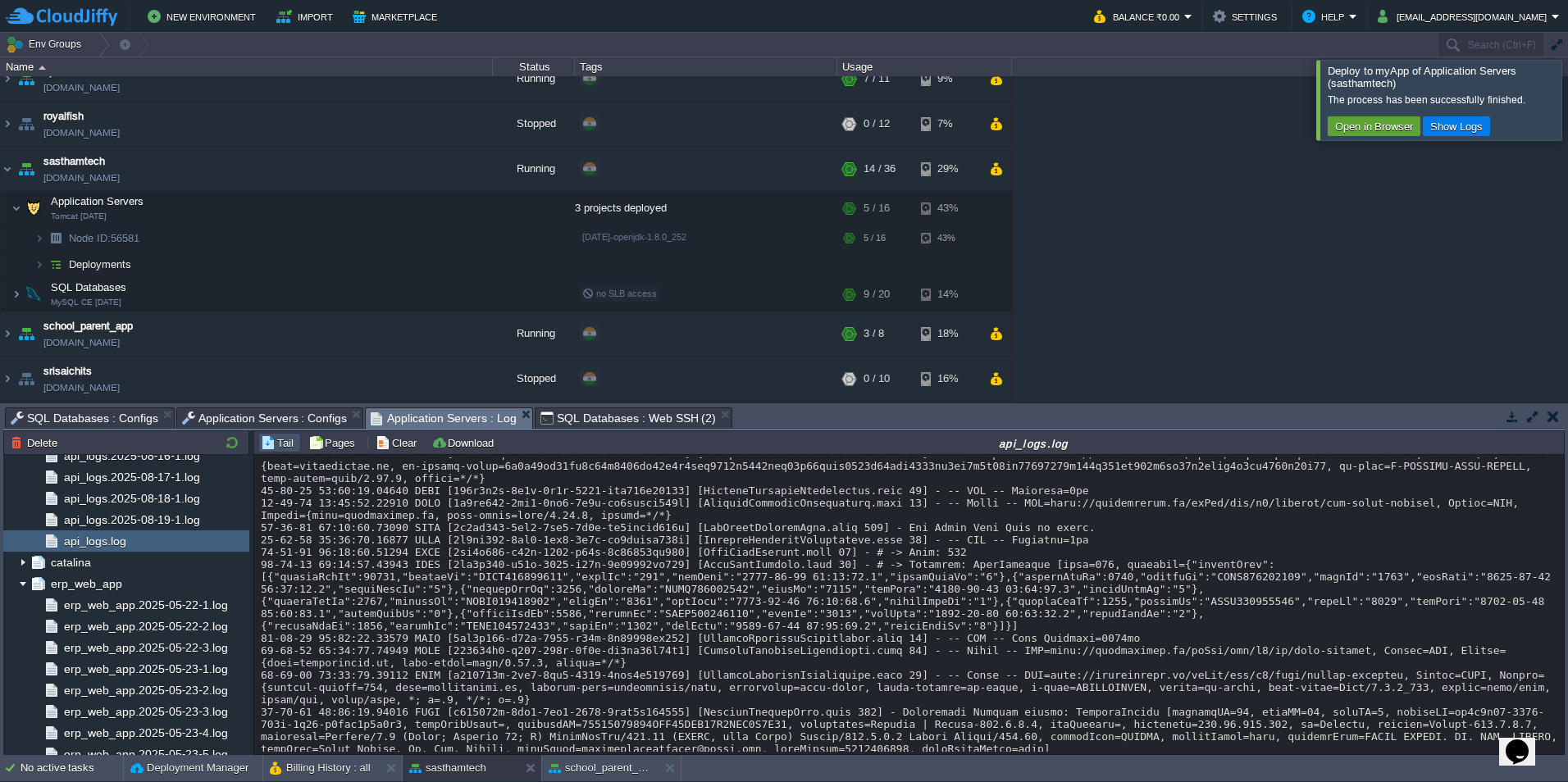
scroll to position [20081, 0]
